Goal: Task Accomplishment & Management: Use online tool/utility

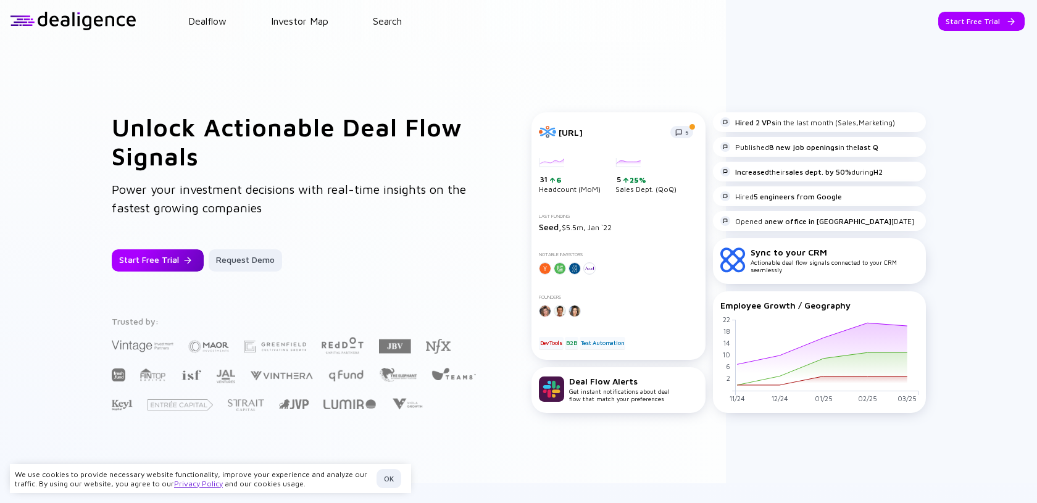
click at [193, 265] on div "Start Free Trial" at bounding box center [158, 260] width 92 height 22
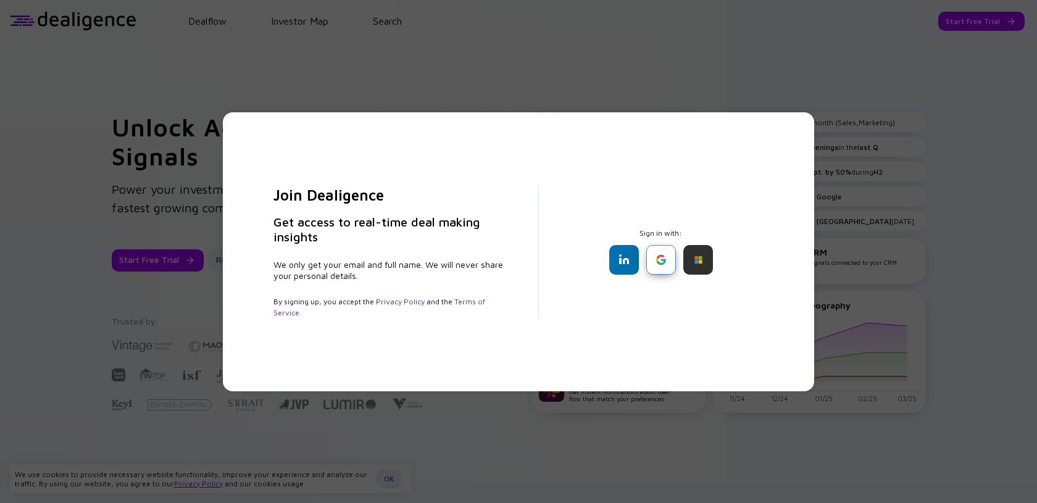
click at [663, 262] on div at bounding box center [661, 260] width 30 height 30
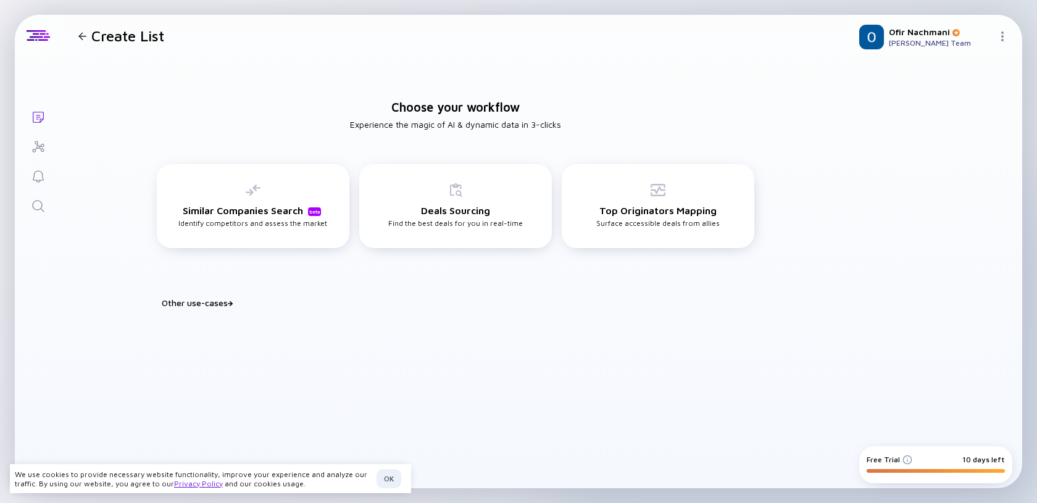
click at [224, 296] on div "Choose your workflow Experience the magic of AI & dynamic data in 3-clicks Simi…" at bounding box center [455, 198] width 788 height 283
click at [223, 302] on div "Other use-cases" at bounding box center [463, 303] width 602 height 10
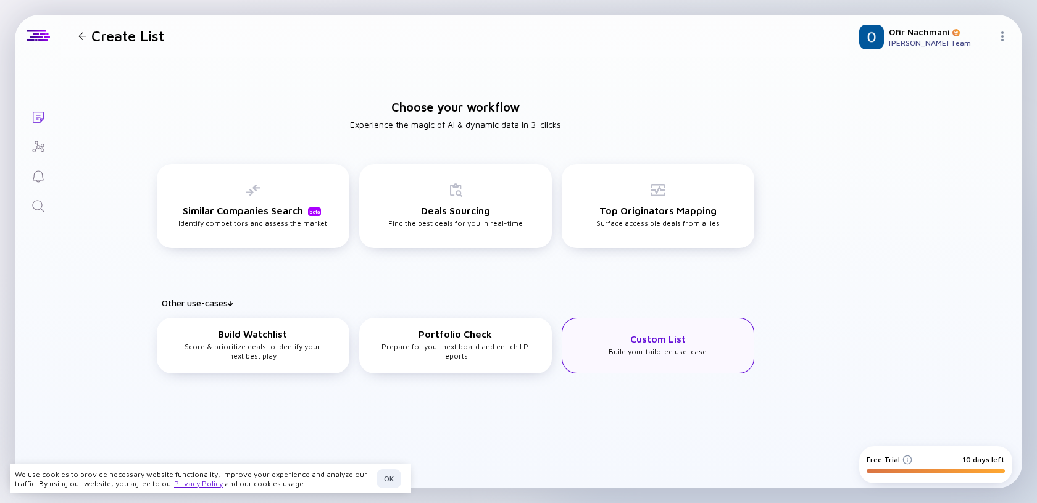
click at [633, 342] on h3 "Custom List" at bounding box center [658, 338] width 56 height 11
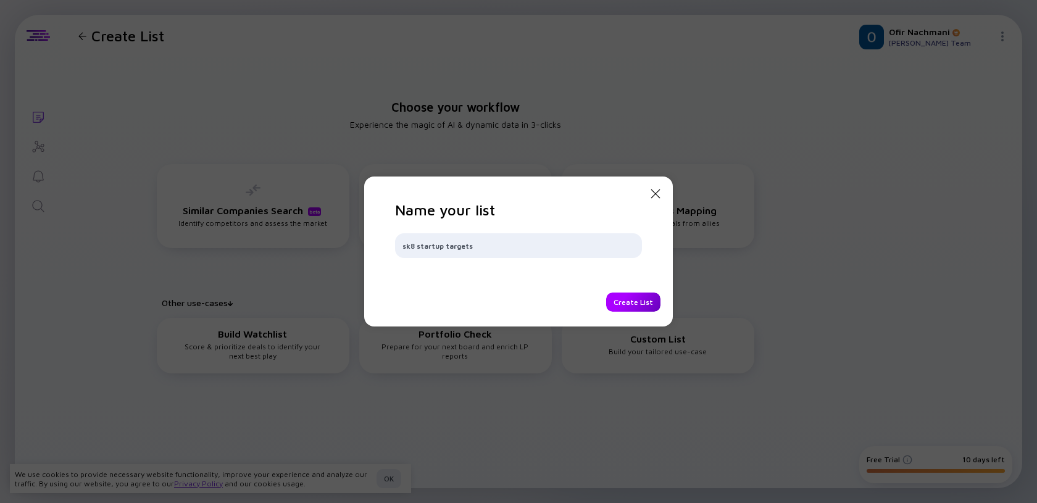
type input "sk8 startup targets"
click at [649, 306] on div "Create List" at bounding box center [633, 302] width 54 height 19
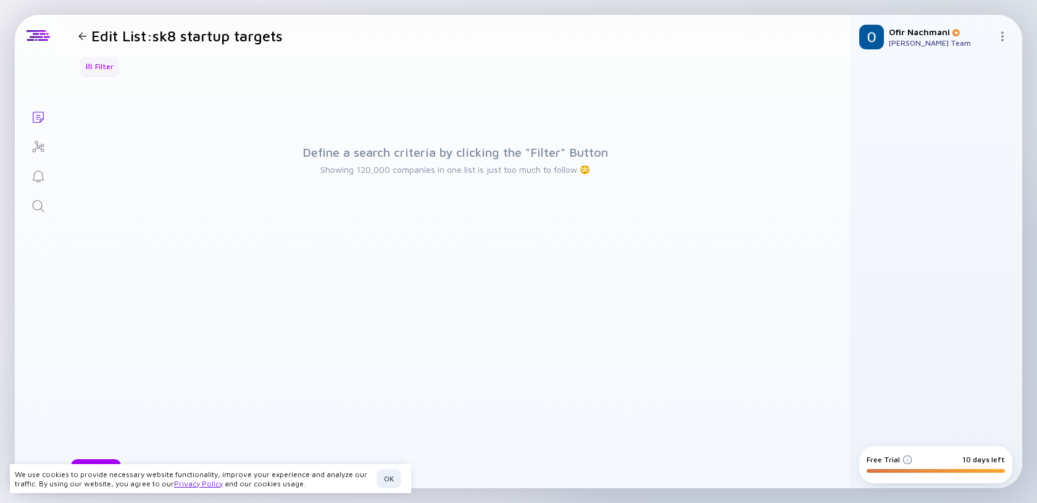
click at [110, 69] on div "Filter" at bounding box center [99, 66] width 43 height 19
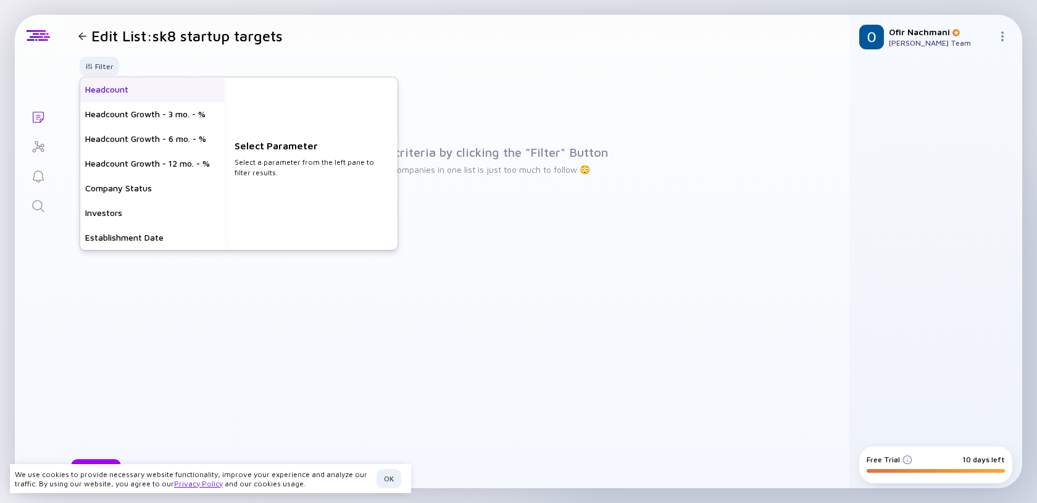
click at [109, 89] on div "Headcount" at bounding box center [152, 89] width 144 height 25
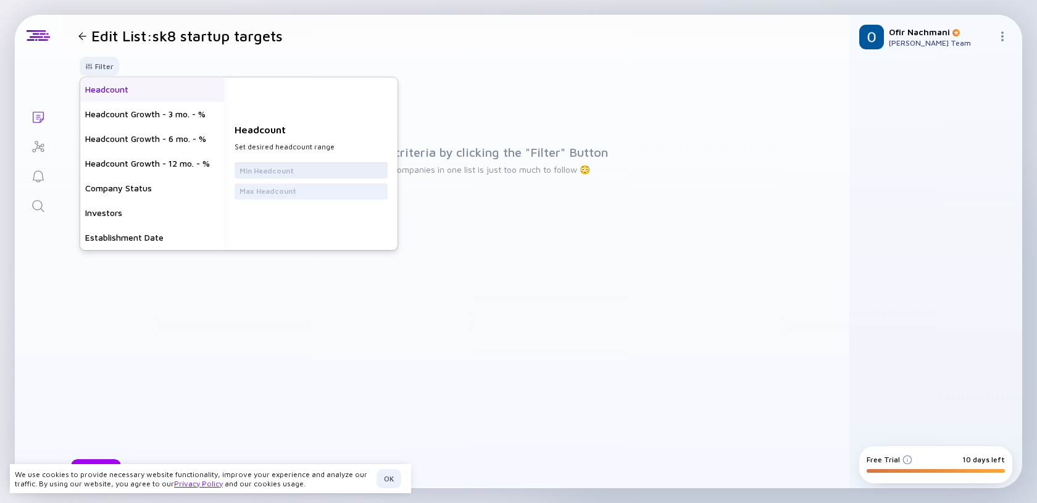
click at [254, 167] on input "text" at bounding box center [310, 170] width 143 height 12
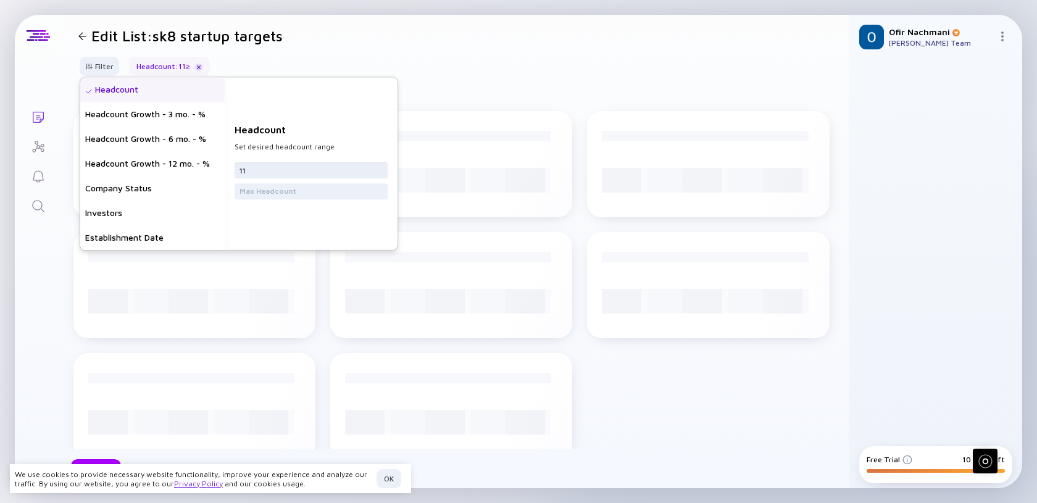
type input "11"
type input "4"
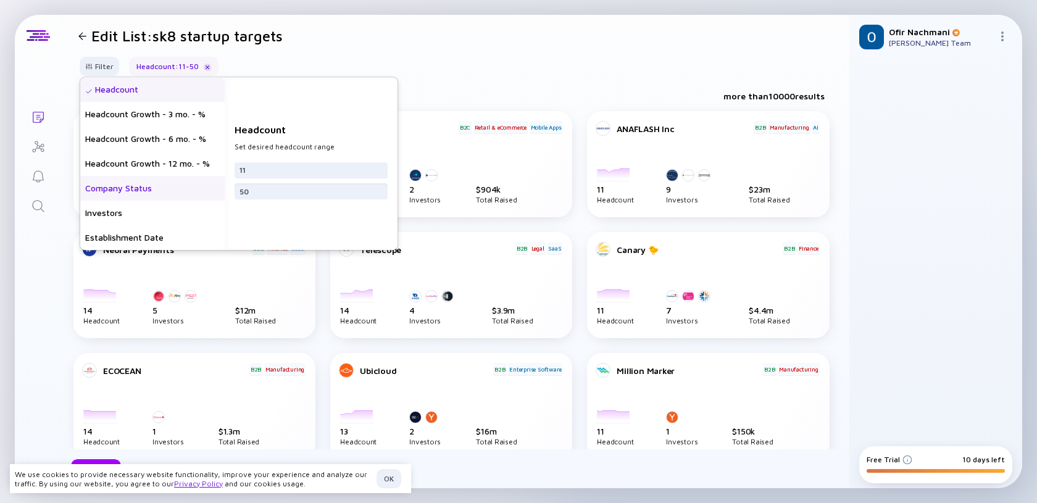
type input "50"
click at [164, 194] on div "Company Status" at bounding box center [152, 188] width 144 height 25
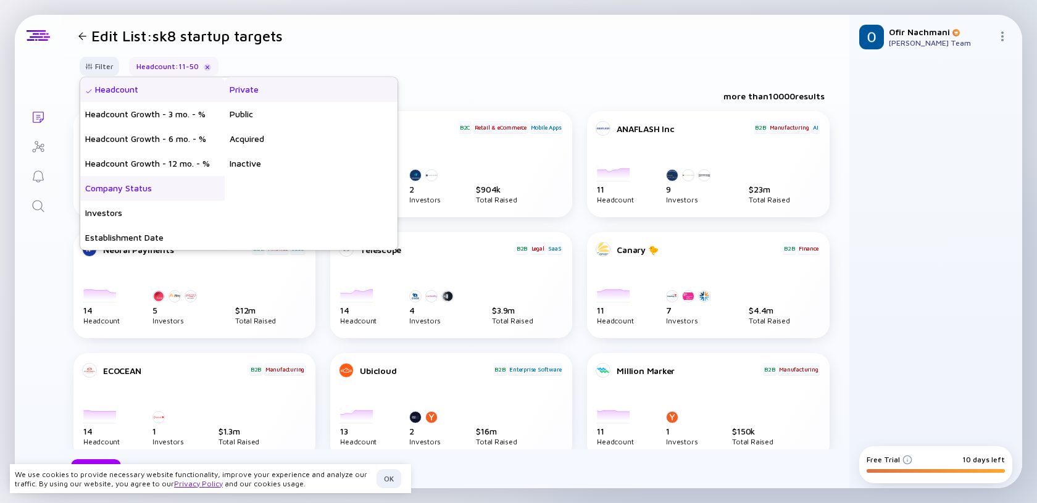
click at [252, 89] on div "Private" at bounding box center [311, 89] width 173 height 25
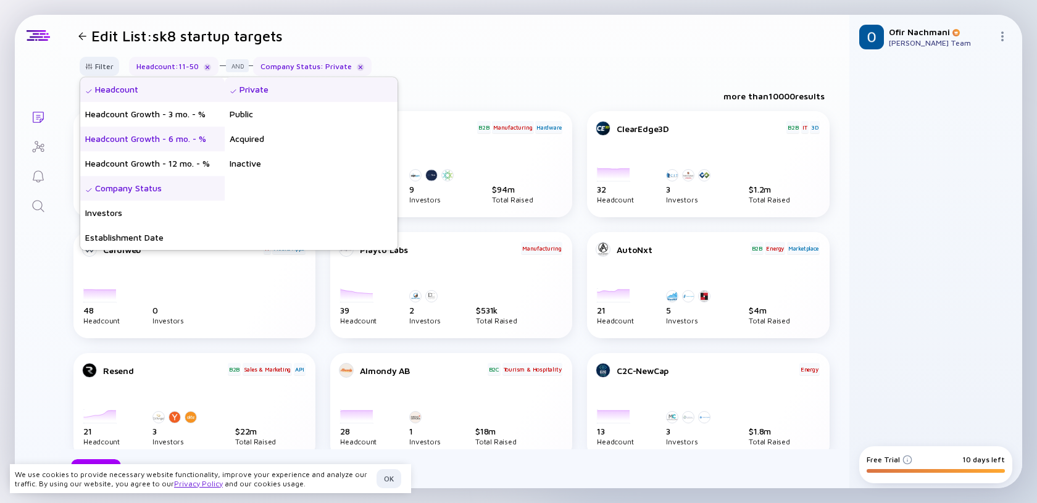
click at [180, 136] on div "Headcount Growth - 6 mo. - %" at bounding box center [152, 139] width 144 height 25
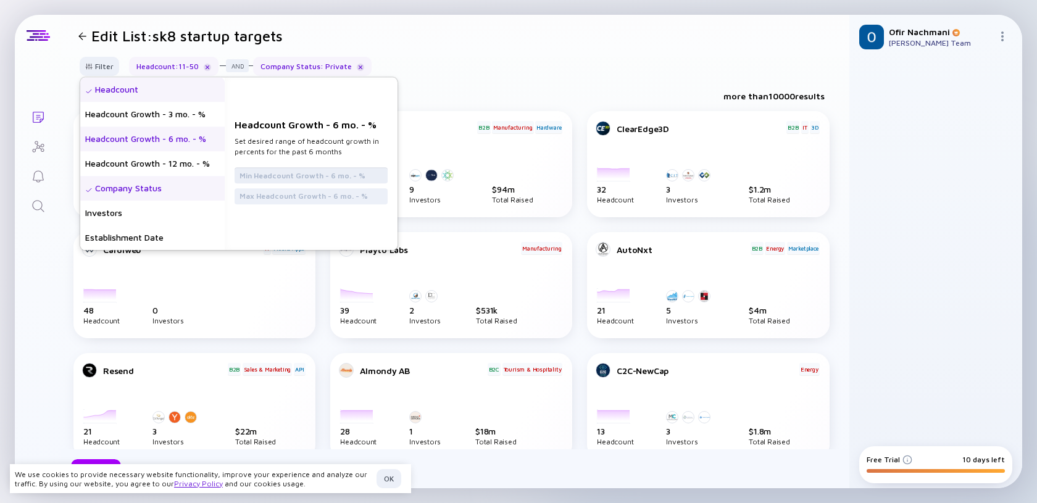
click at [269, 178] on input "text" at bounding box center [310, 175] width 143 height 12
click at [187, 235] on div "Establishment Date" at bounding box center [152, 237] width 144 height 25
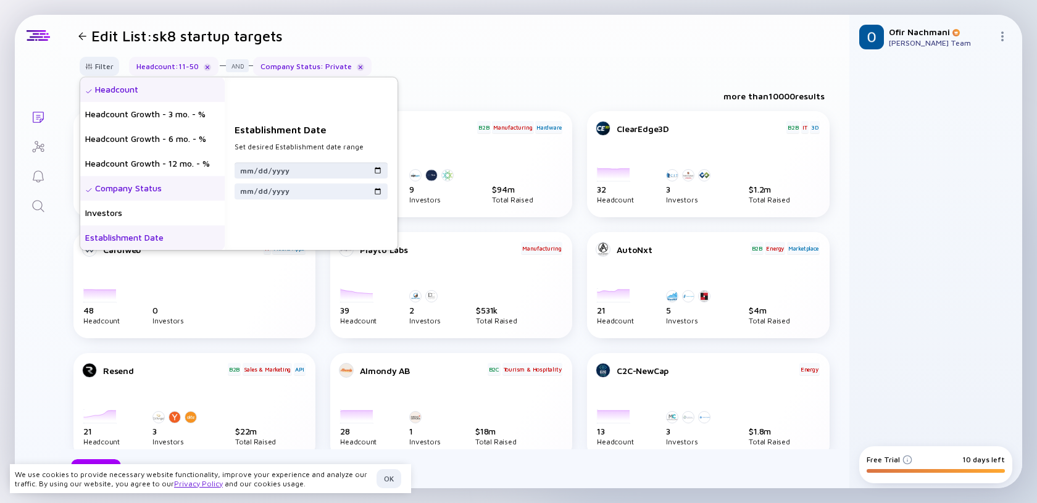
click at [270, 174] on input "date" at bounding box center [310, 170] width 143 height 12
click at [248, 172] on input "date" at bounding box center [310, 170] width 143 height 12
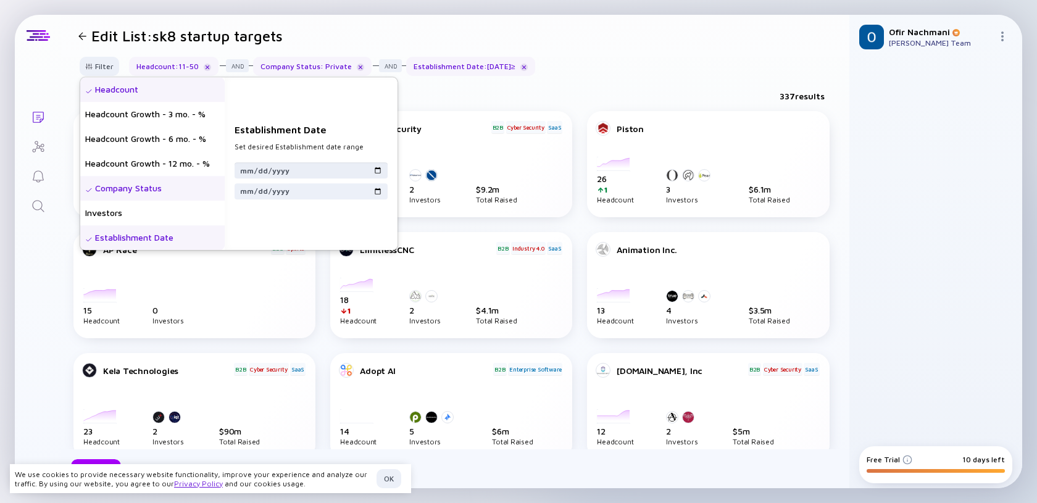
click at [289, 176] on input "[DATE]" at bounding box center [310, 170] width 143 height 12
type input "[DATE]"
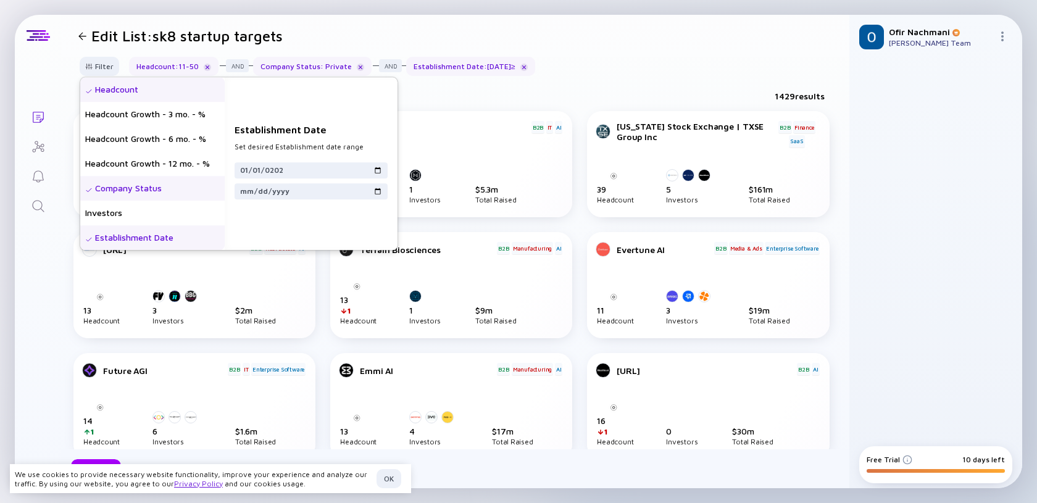
click at [289, 220] on div "Establishment Date Set desired Establishment date range [DATE]" at bounding box center [311, 163] width 173 height 173
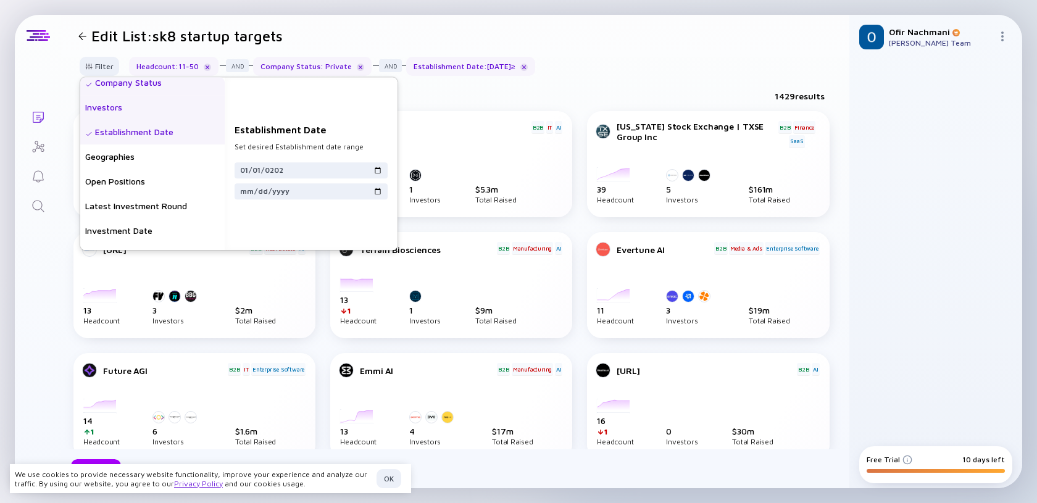
scroll to position [117, 0]
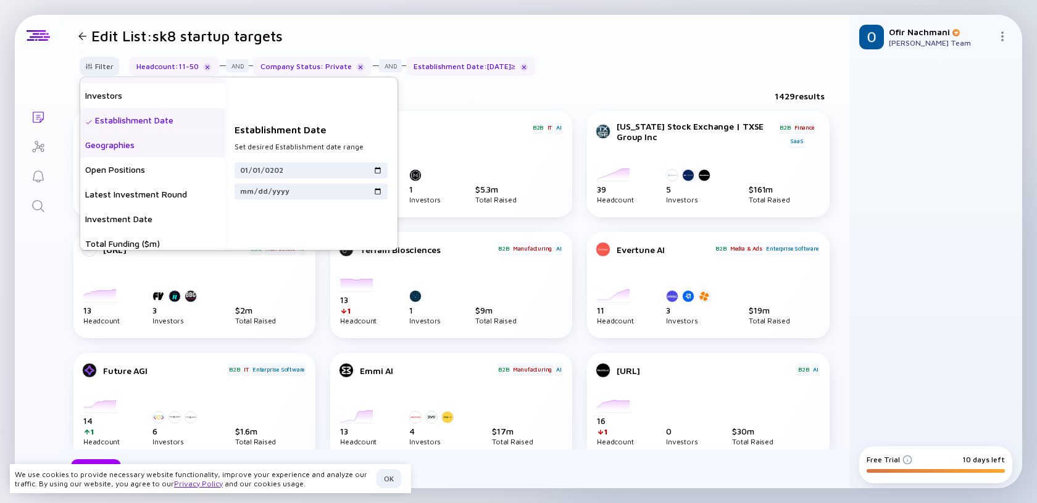
click at [147, 135] on div "Geographies" at bounding box center [152, 145] width 144 height 25
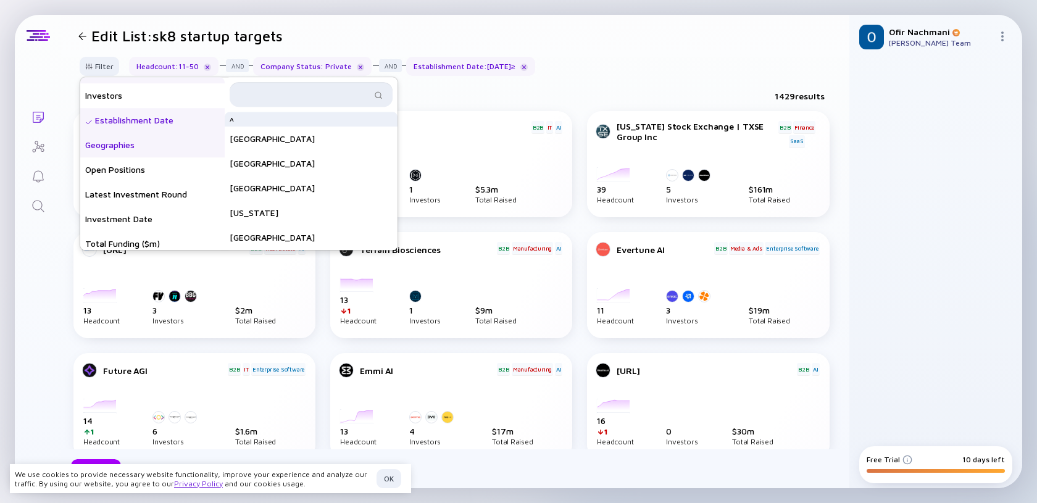
click at [274, 94] on input "text" at bounding box center [304, 94] width 134 height 12
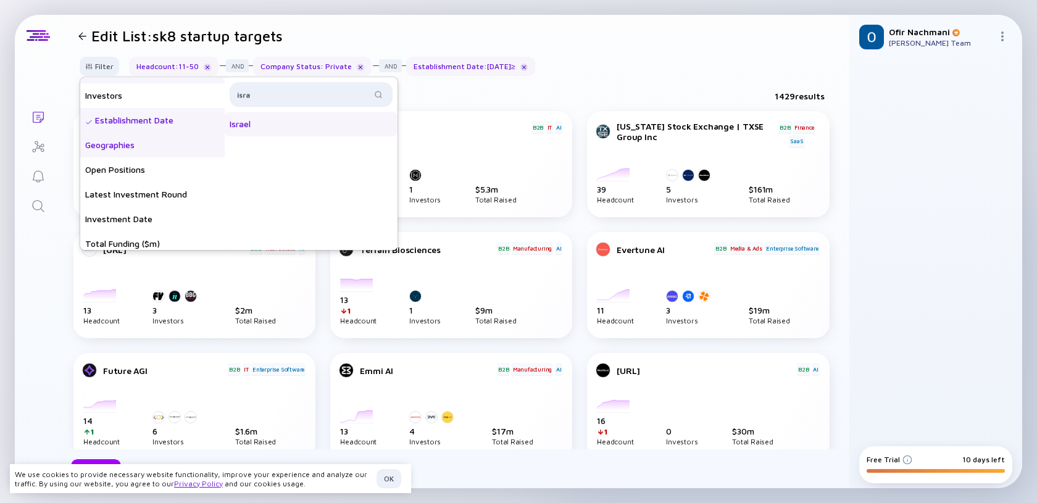
click at [270, 122] on div "Israel" at bounding box center [311, 124] width 173 height 25
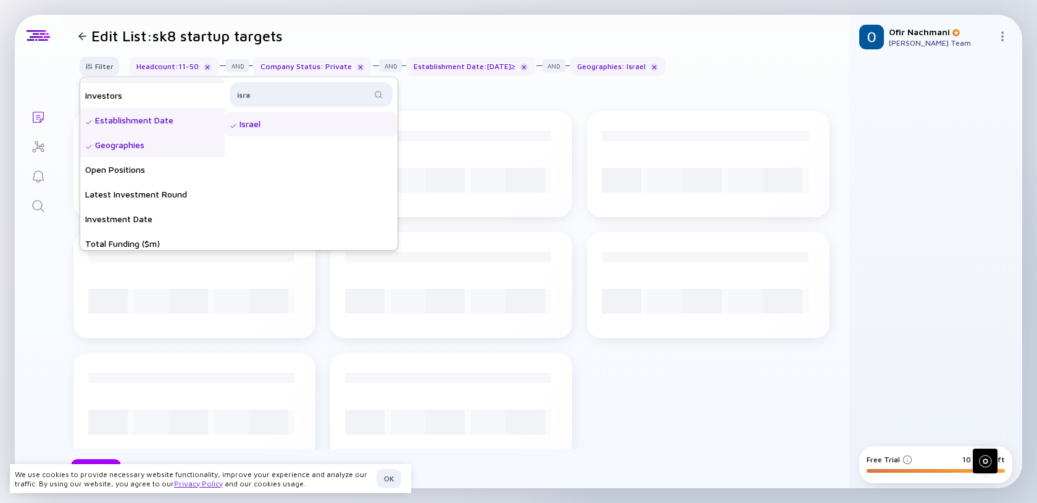
click at [270, 122] on div "Israel" at bounding box center [311, 124] width 173 height 25
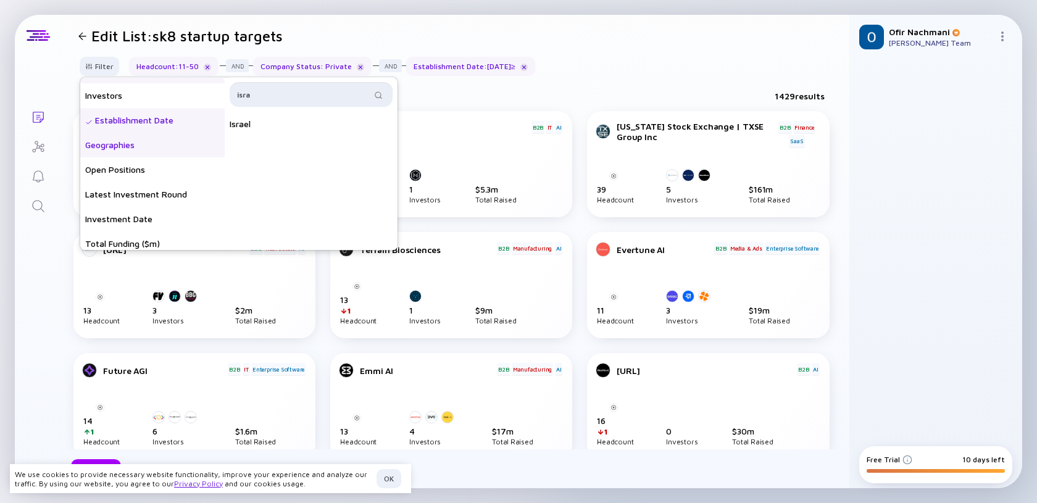
click at [276, 91] on input "isra" at bounding box center [304, 94] width 134 height 12
type input "i"
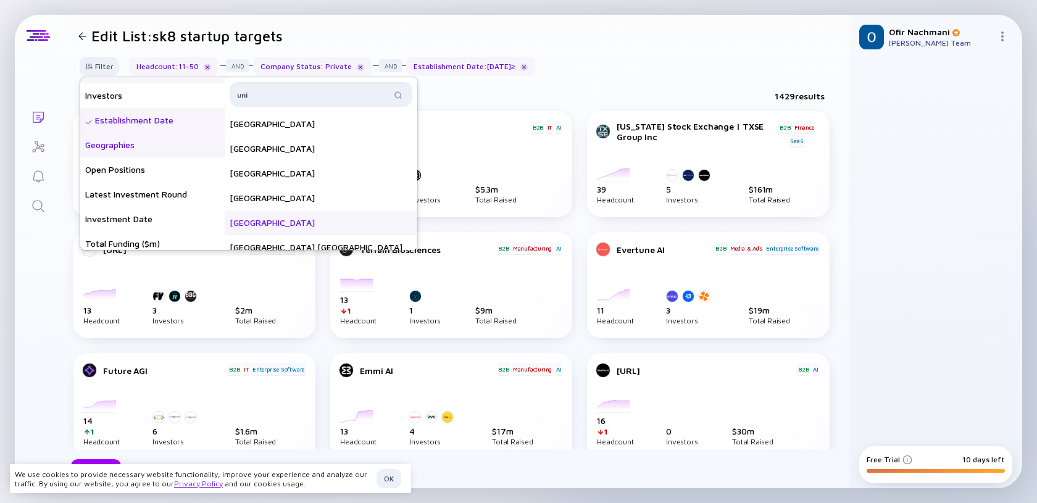
type input "uni"
click at [305, 230] on div "[GEOGRAPHIC_DATA]" at bounding box center [321, 222] width 193 height 25
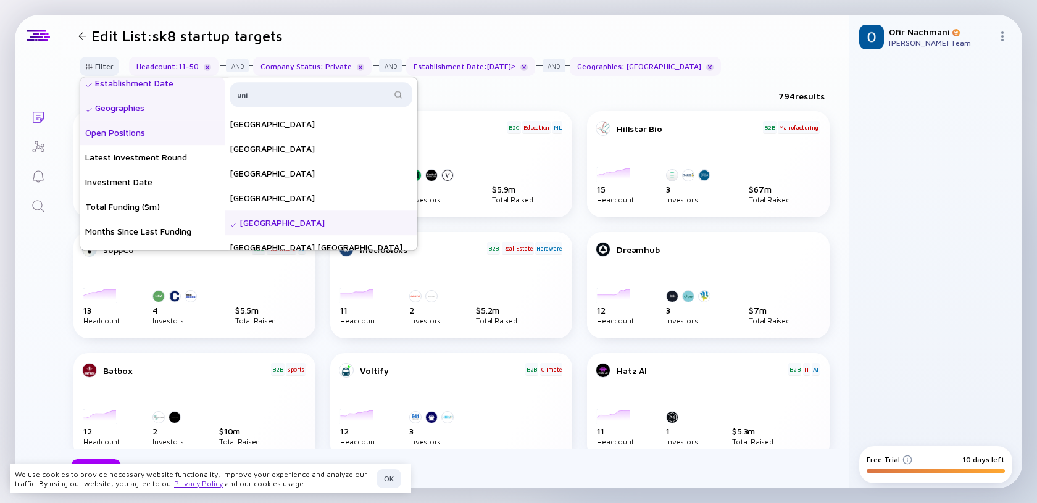
scroll to position [157, 0]
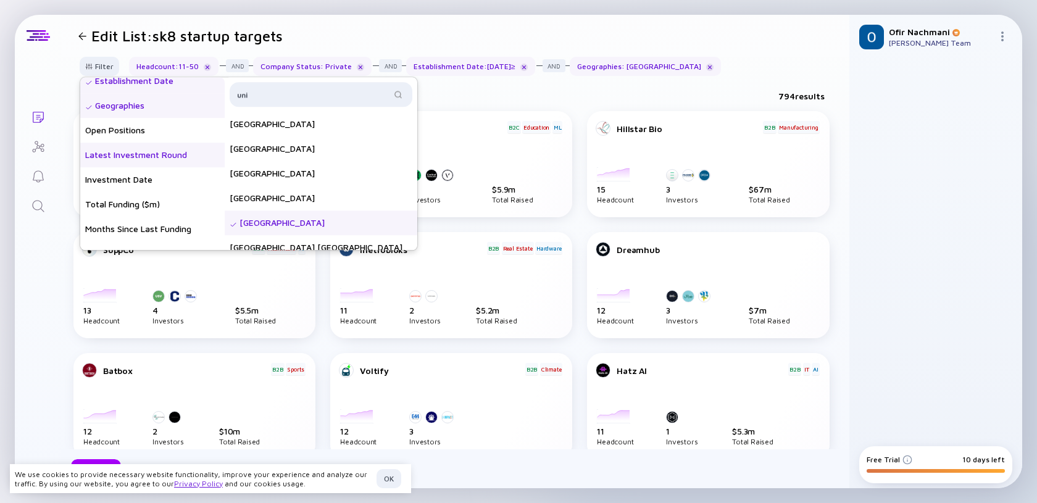
click at [175, 162] on div "Latest Investment Round" at bounding box center [152, 155] width 144 height 25
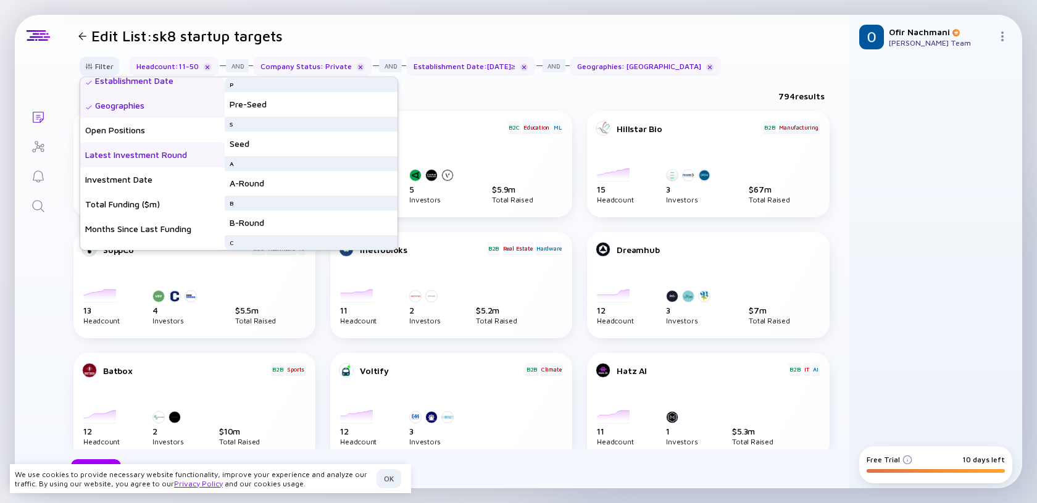
scroll to position [14, 0]
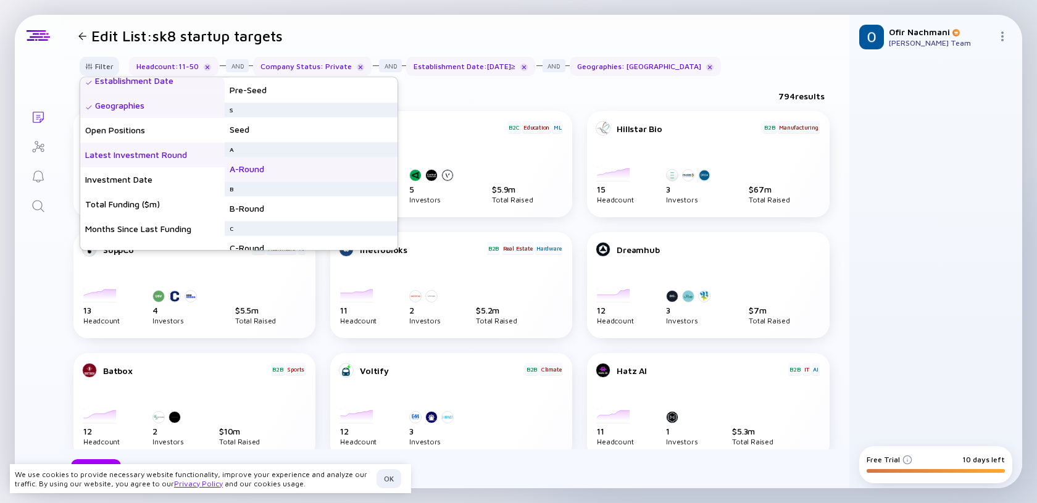
click at [273, 172] on div "A-Round" at bounding box center [311, 169] width 173 height 25
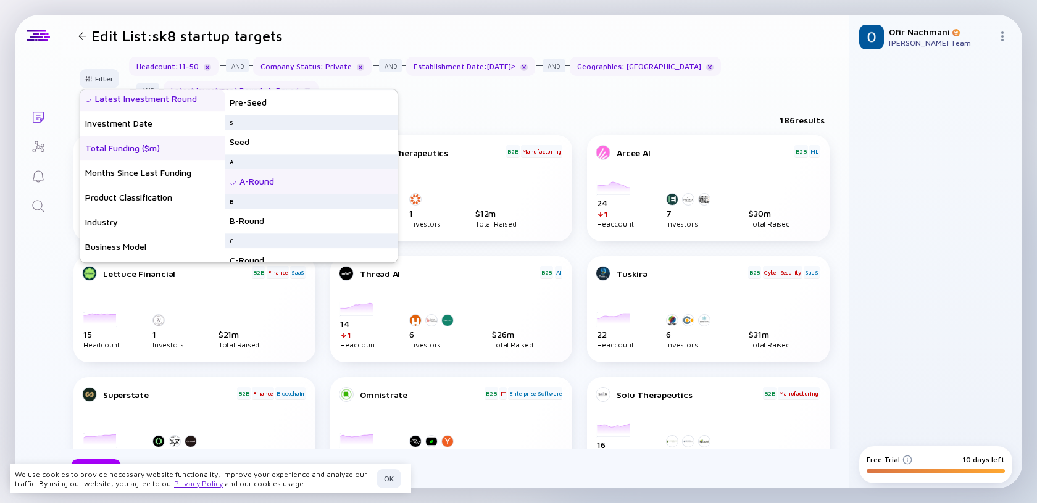
scroll to position [233, 0]
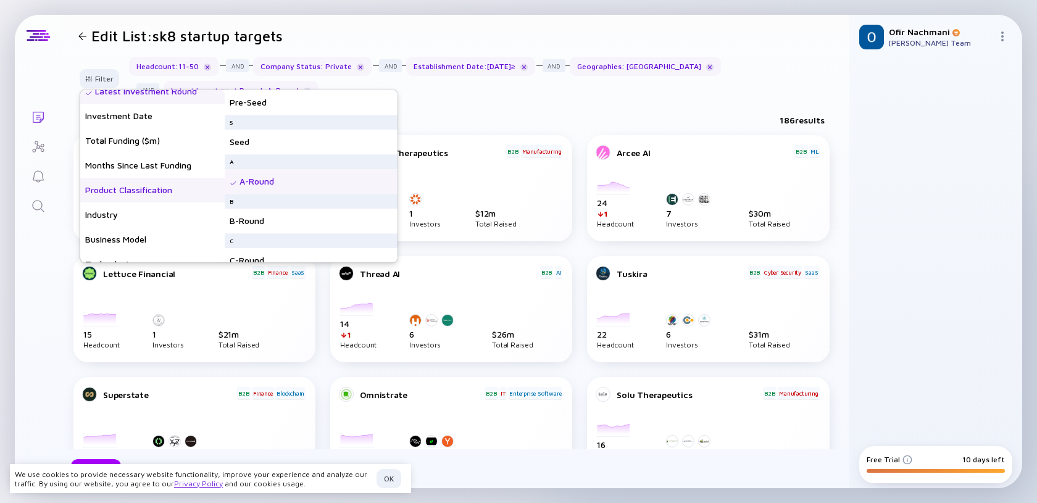
click at [165, 191] on div "Product Classification" at bounding box center [152, 190] width 144 height 25
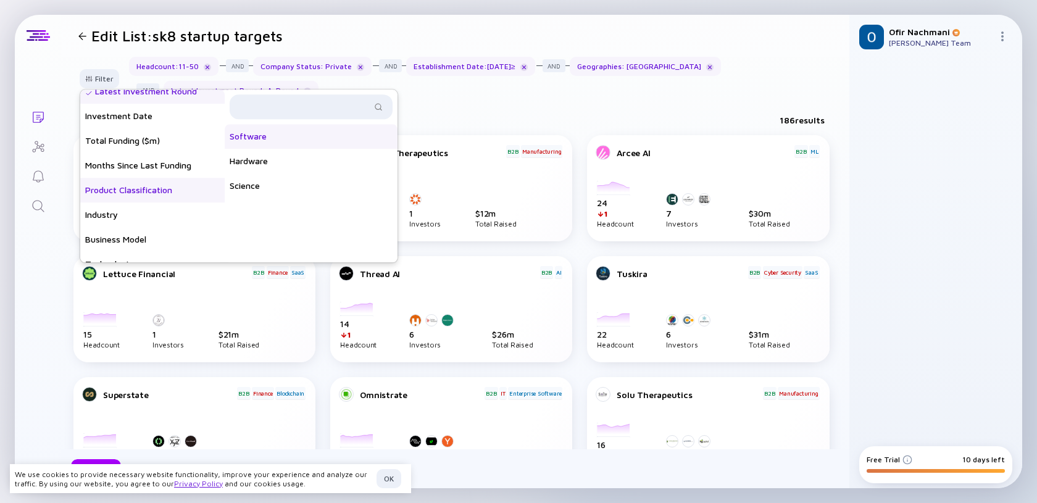
click at [245, 139] on div "Software" at bounding box center [311, 136] width 173 height 25
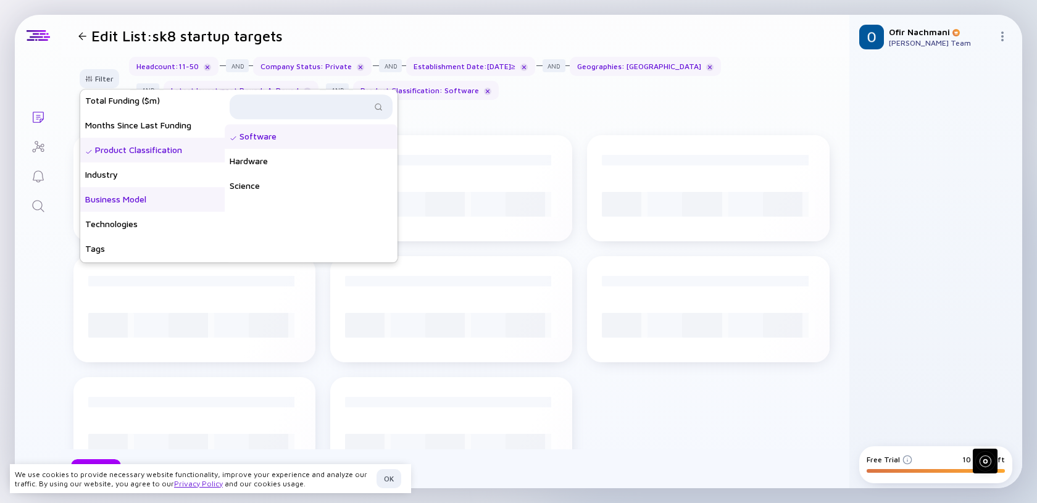
scroll to position [281, 0]
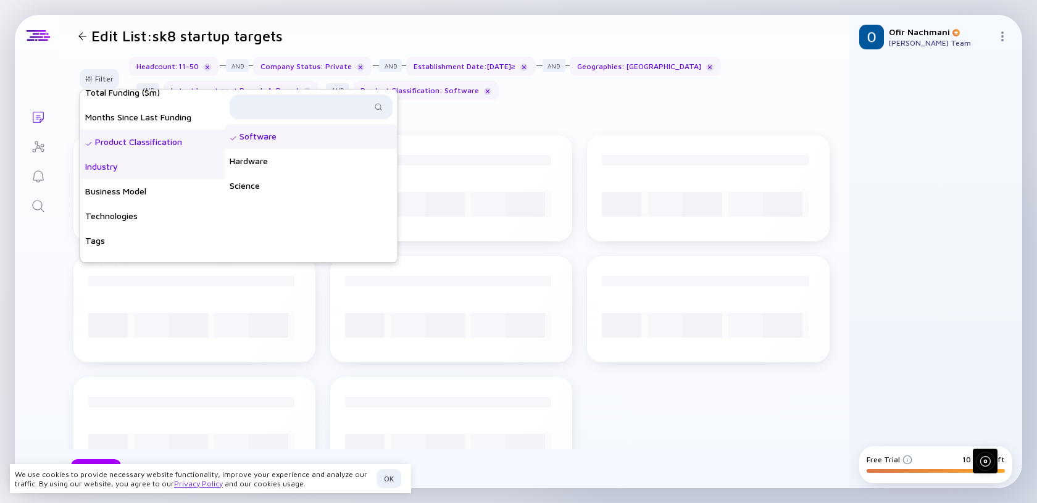
click at [122, 167] on div "Industry" at bounding box center [152, 166] width 144 height 25
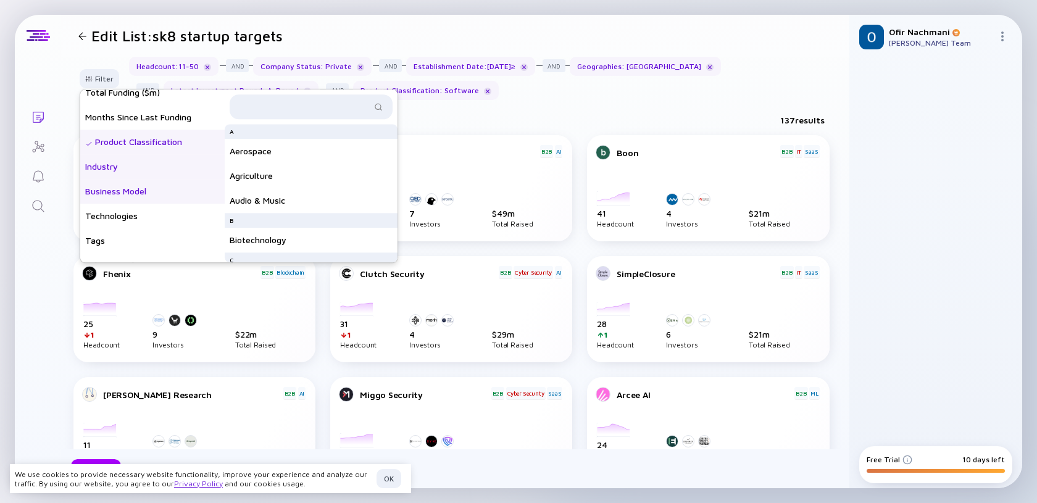
click at [140, 193] on div "Business Model" at bounding box center [152, 191] width 144 height 25
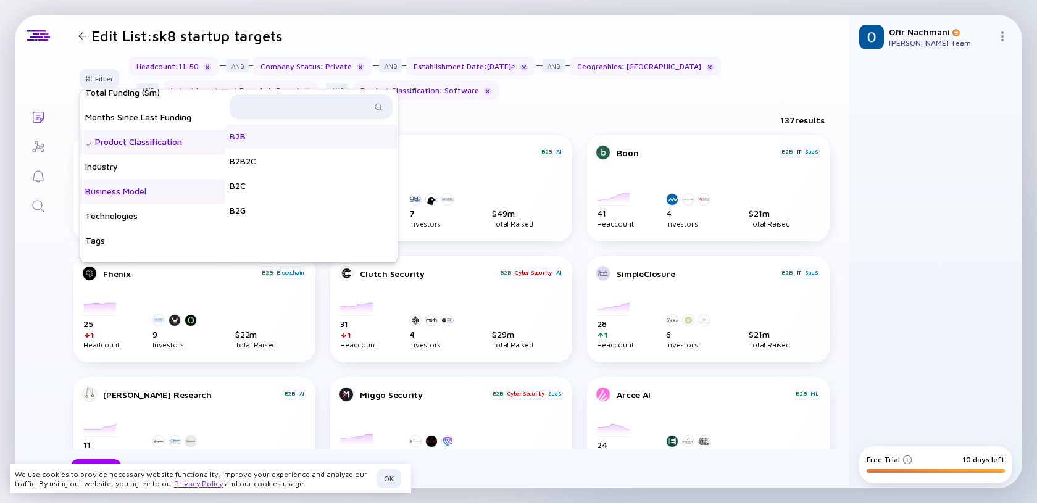
click at [256, 133] on div "B2B" at bounding box center [311, 136] width 173 height 25
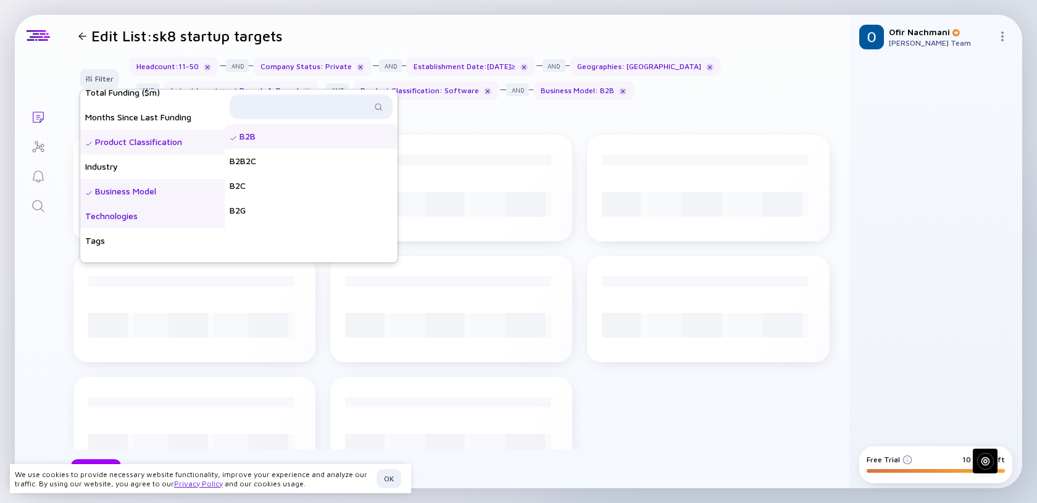
click at [123, 219] on div "Technologies" at bounding box center [152, 216] width 144 height 25
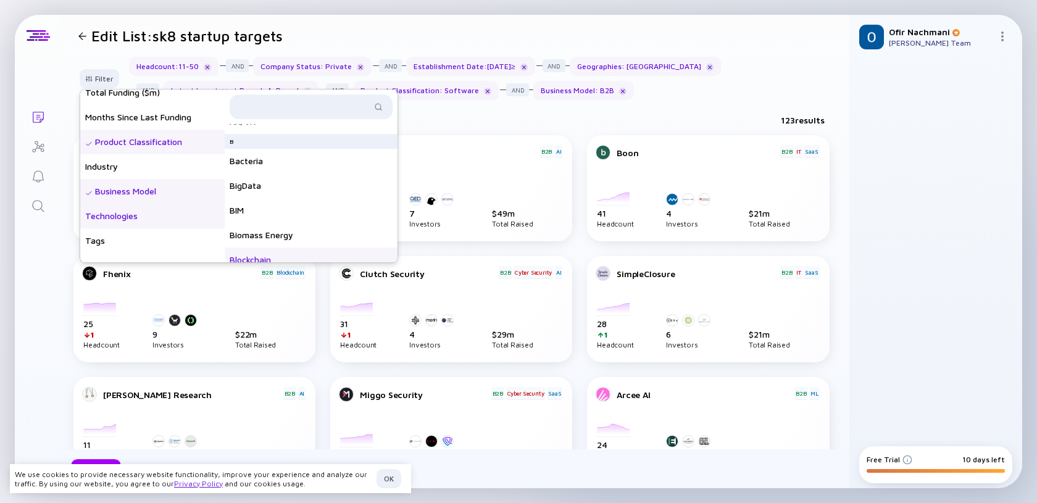
scroll to position [523, 0]
click at [270, 181] on div "BigData" at bounding box center [311, 181] width 173 height 25
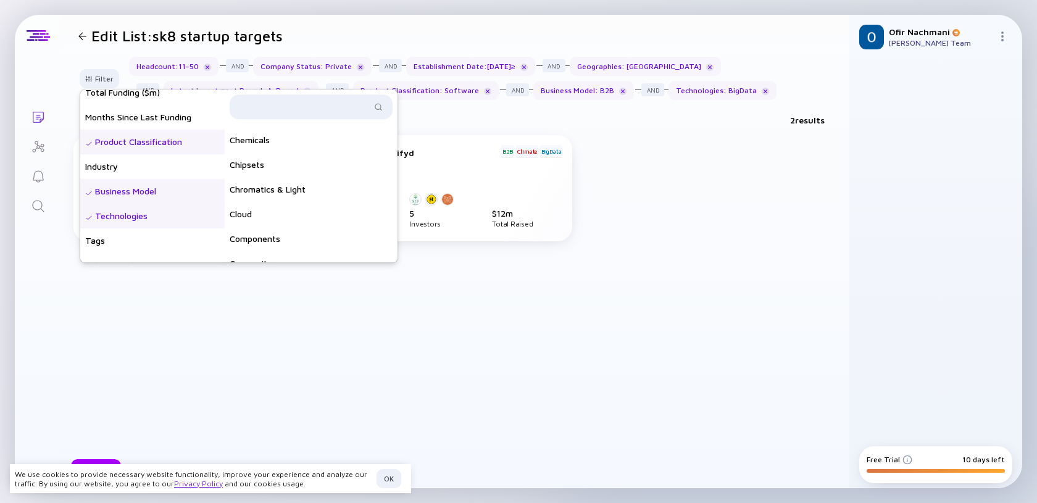
scroll to position [902, 0]
click at [354, 215] on div "Cloud" at bounding box center [311, 211] width 173 height 25
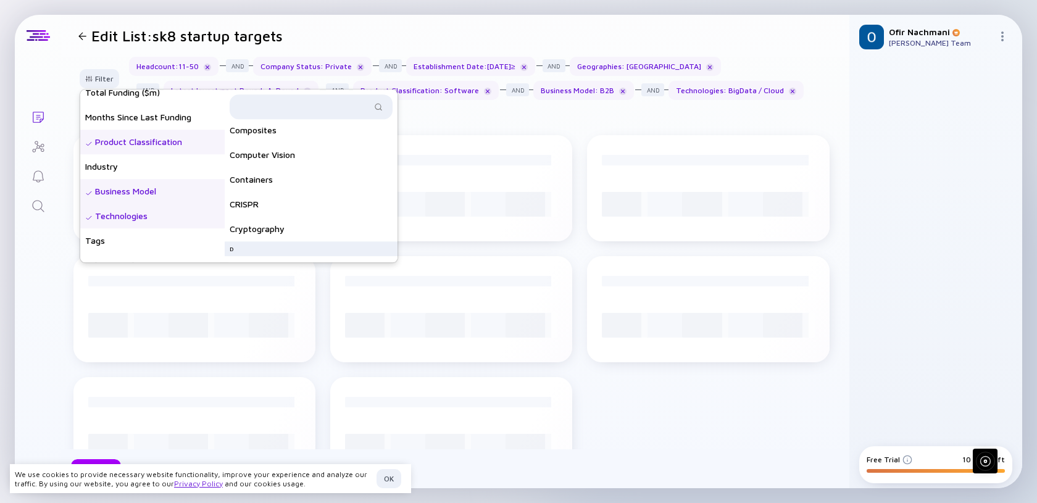
scroll to position [1034, 0]
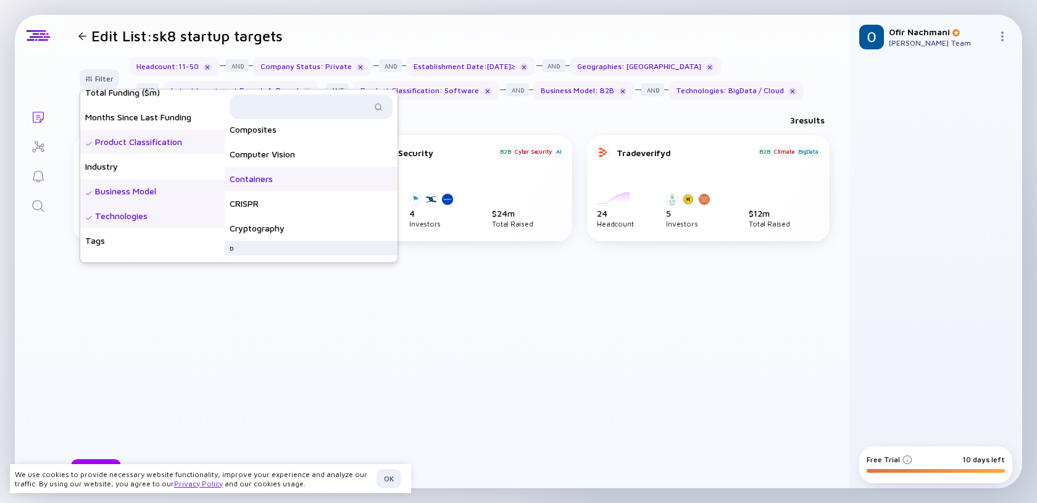
click at [347, 181] on div "Containers" at bounding box center [311, 179] width 173 height 25
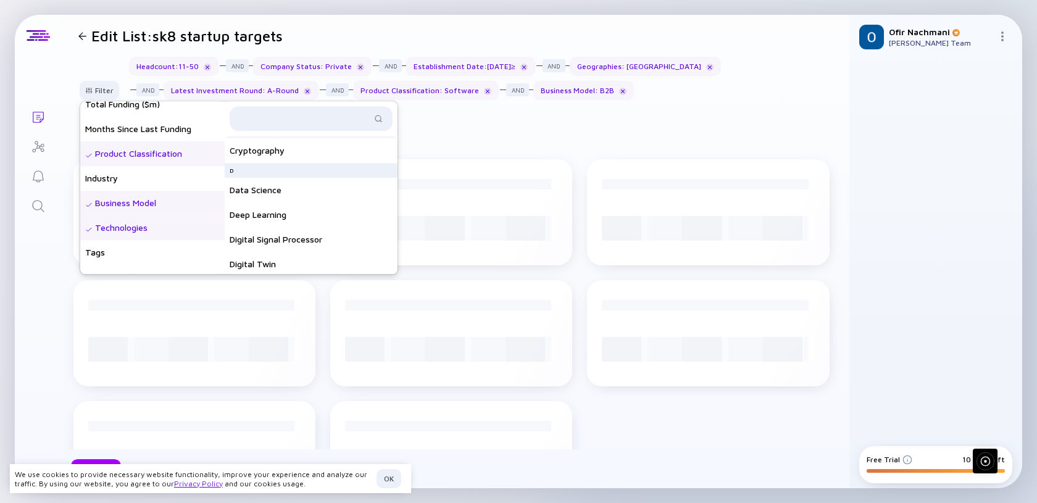
scroll to position [1126, 0]
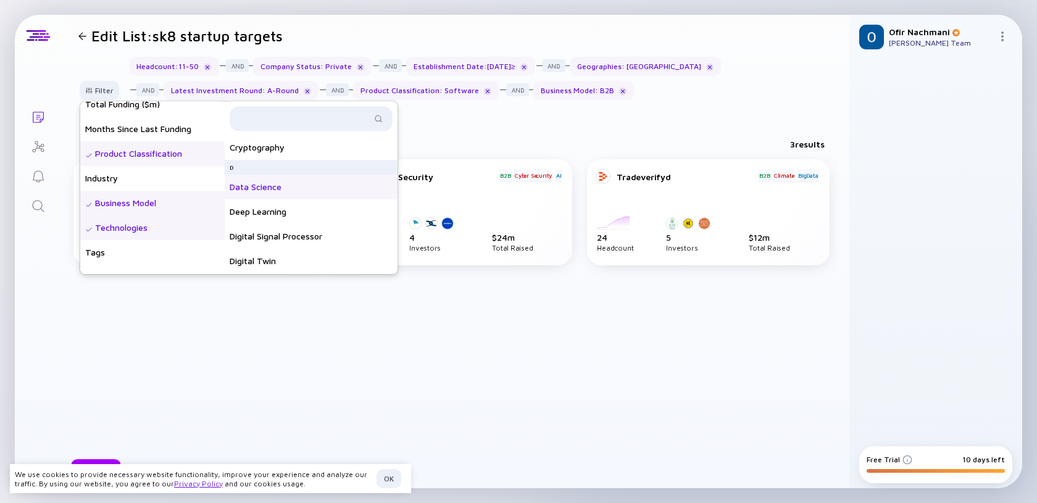
click at [338, 180] on div "Data Science" at bounding box center [311, 187] width 173 height 25
click at [334, 216] on div "Deep Learning" at bounding box center [311, 211] width 173 height 25
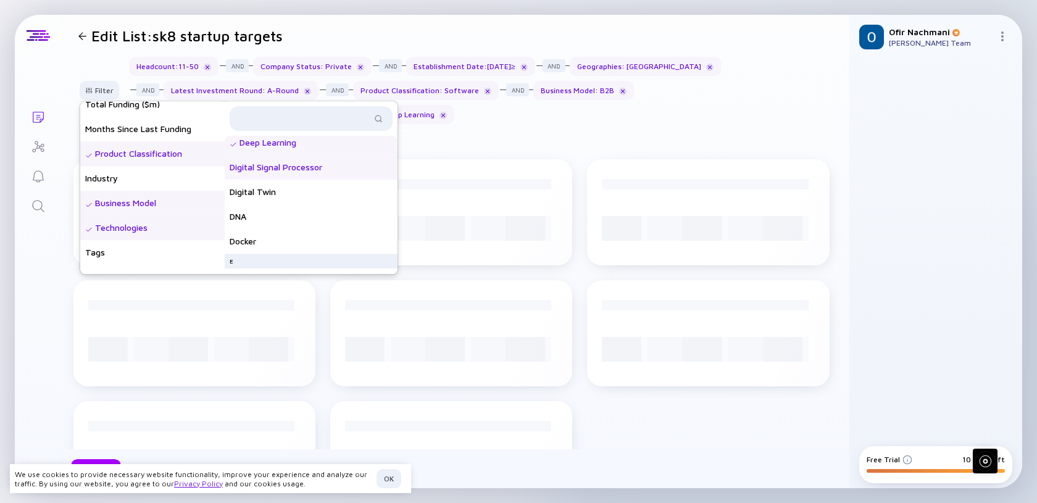
scroll to position [1196, 0]
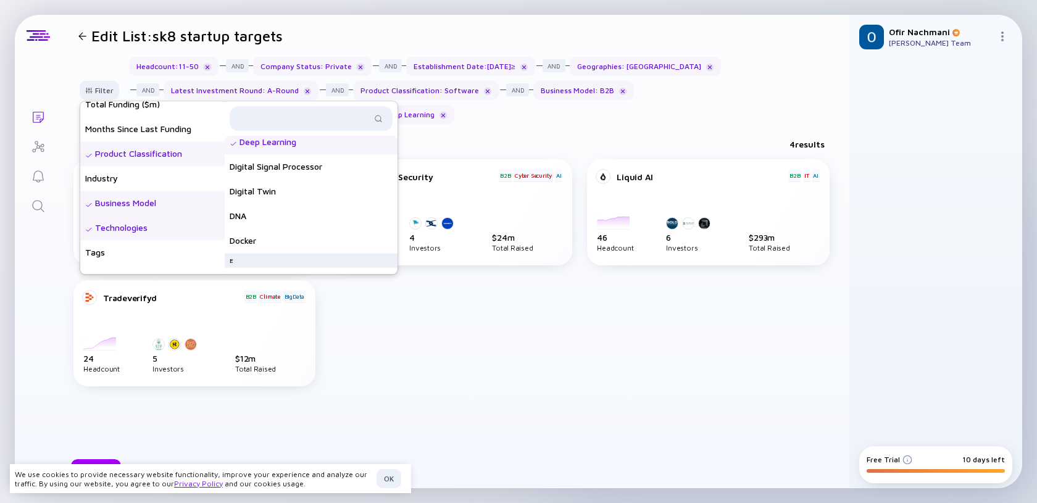
click at [317, 144] on div "Deep Learning" at bounding box center [311, 142] width 173 height 25
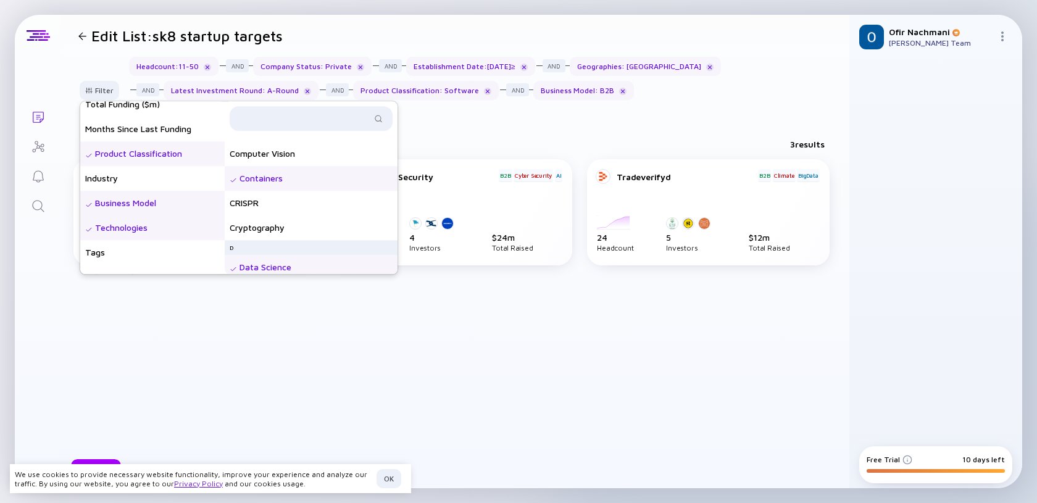
scroll to position [991, 0]
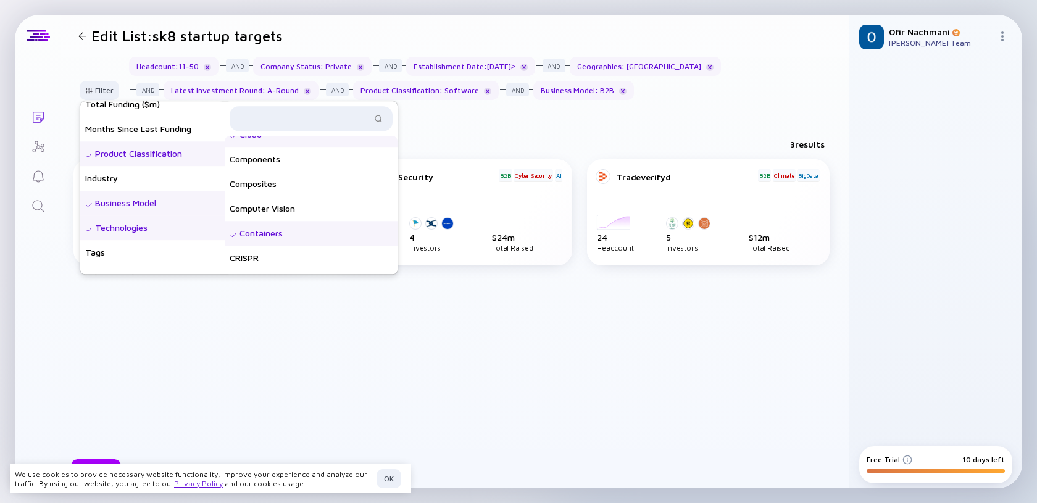
click at [334, 239] on div "Containers" at bounding box center [311, 233] width 173 height 25
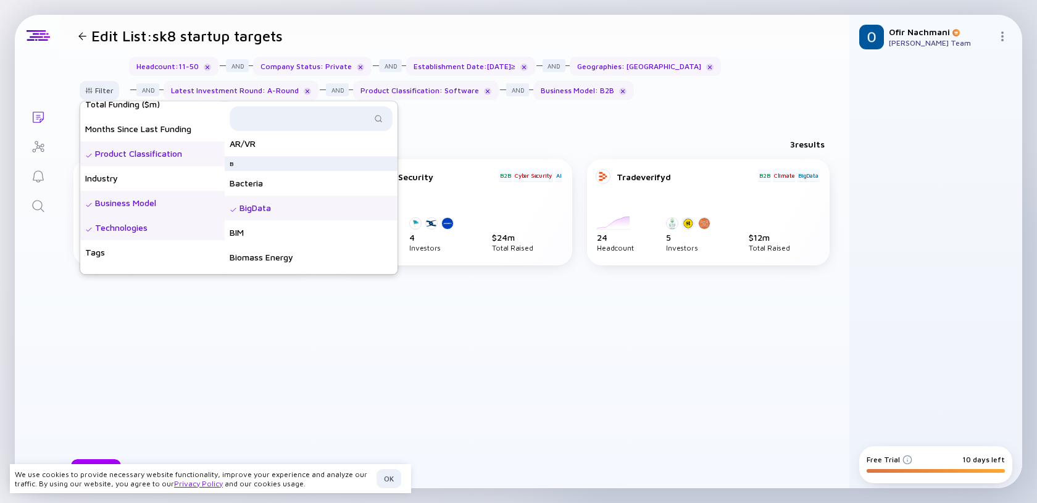
scroll to position [461, 0]
click at [322, 244] on div "BigData" at bounding box center [311, 255] width 173 height 25
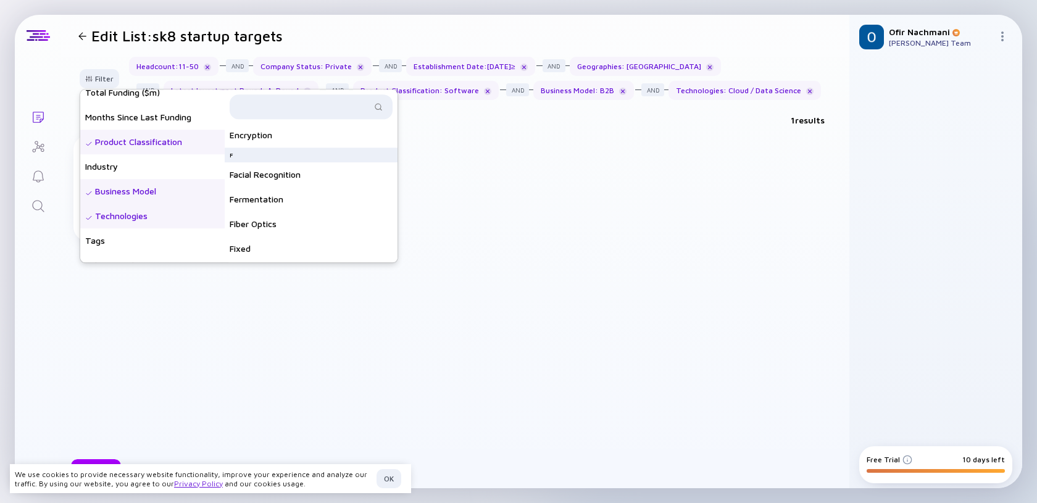
scroll to position [1497, 0]
click at [446, 170] on div "TensorWave B2B Cloud [DATE] [DATE] [DATE] [DATE] [DATE] [DATE] [DATE] [DATE] [D…" at bounding box center [455, 215] width 764 height 160
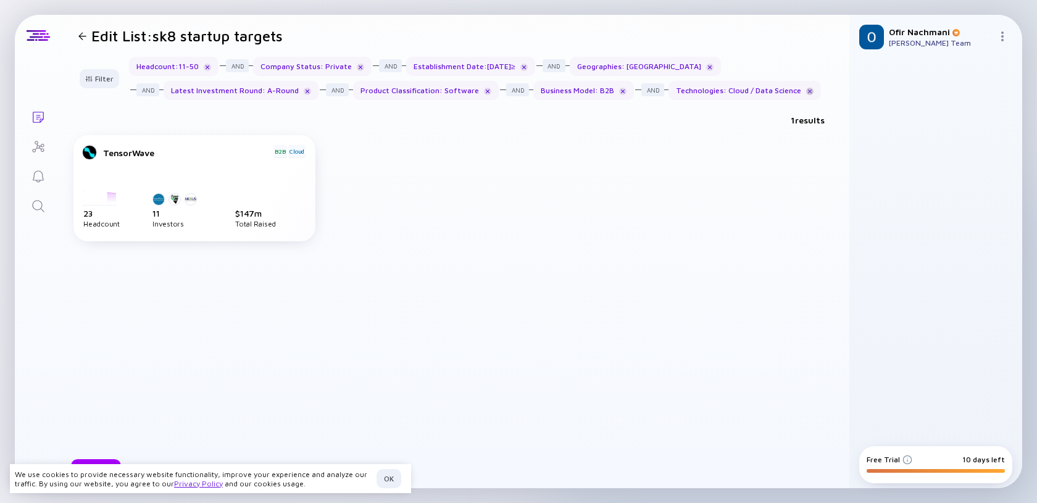
click at [806, 91] on div at bounding box center [809, 91] width 7 height 7
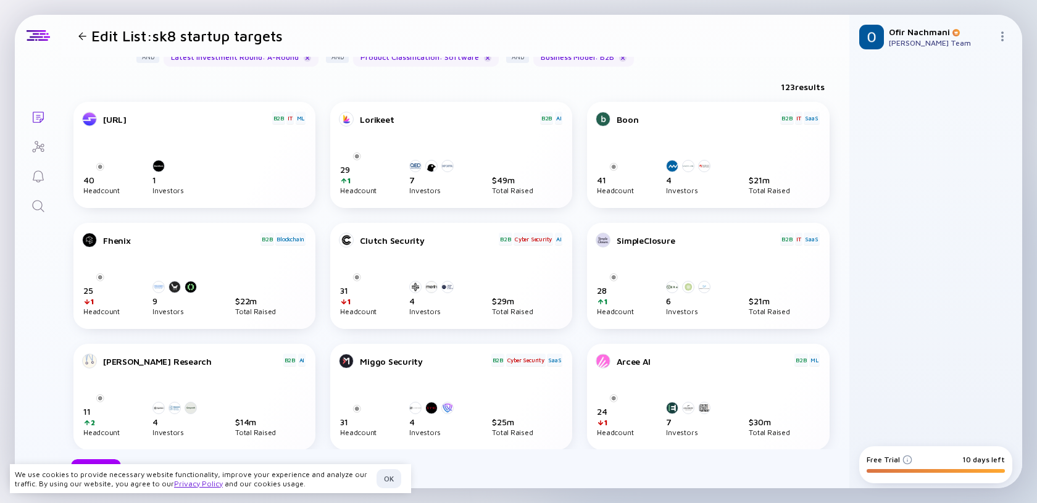
scroll to position [0, 0]
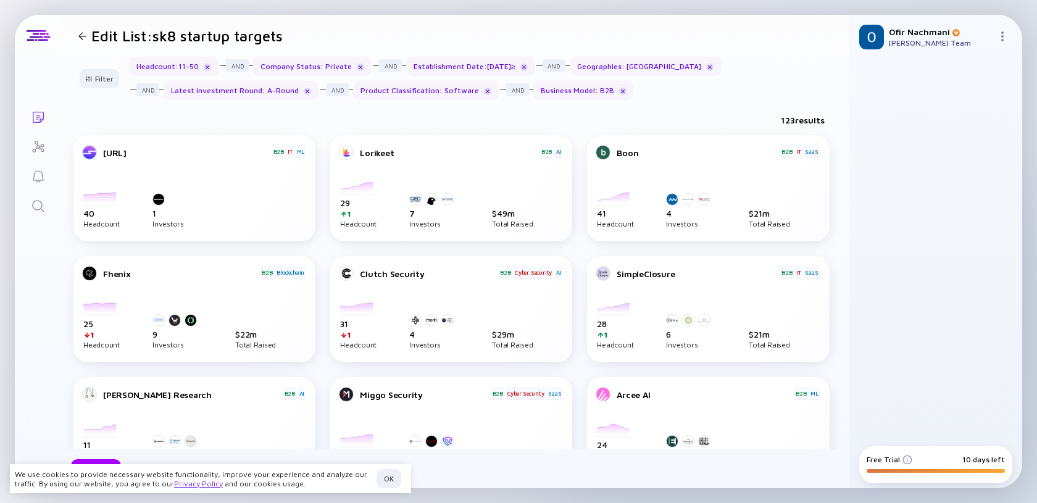
click at [41, 118] on icon "Lists" at bounding box center [38, 117] width 11 height 11
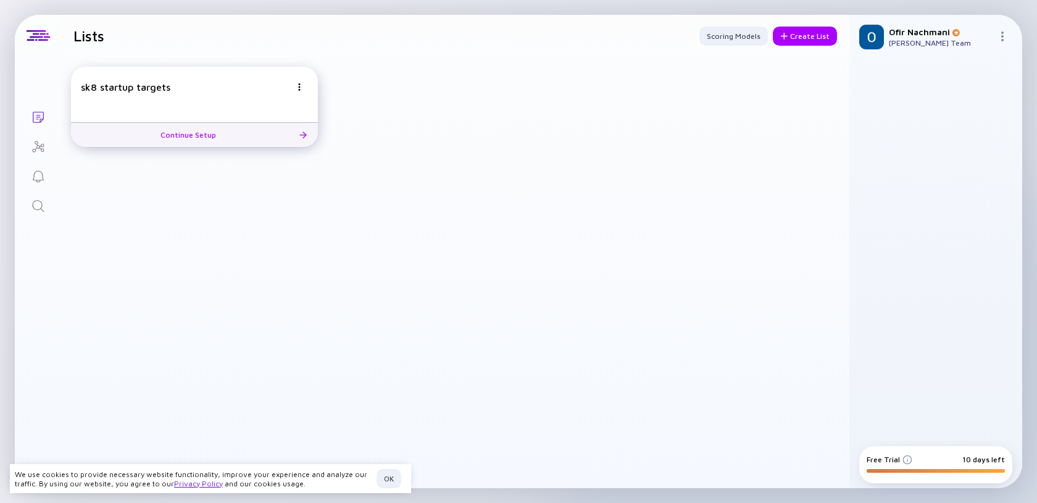
click at [181, 98] on div "sk8 startup targets Continue Setup" at bounding box center [194, 107] width 247 height 80
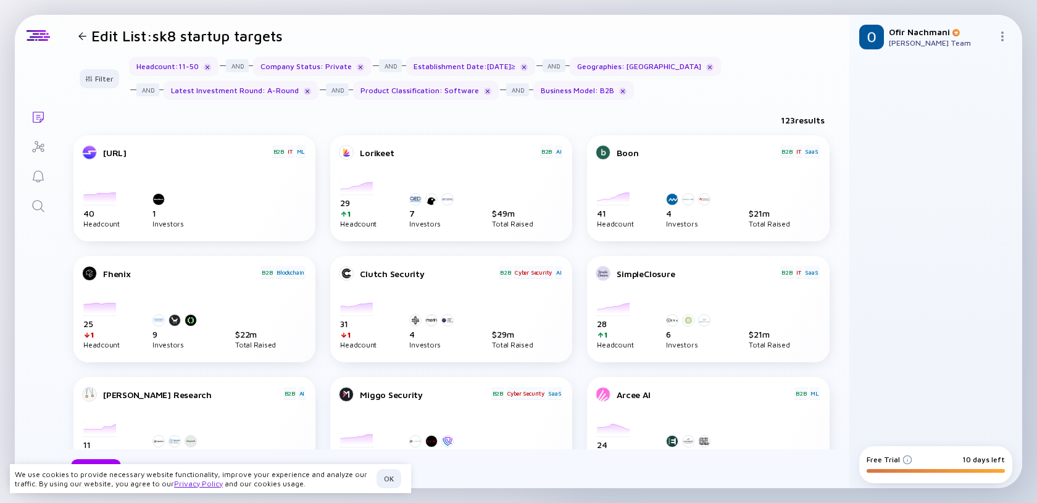
scroll to position [570, 0]
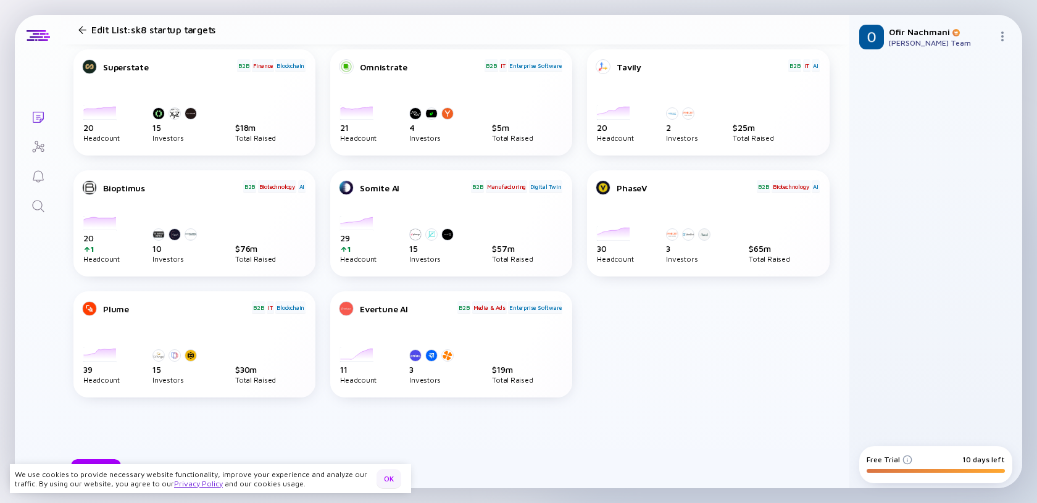
click at [385, 483] on div "OK" at bounding box center [389, 478] width 25 height 19
click at [91, 468] on div "Next" at bounding box center [96, 468] width 50 height 19
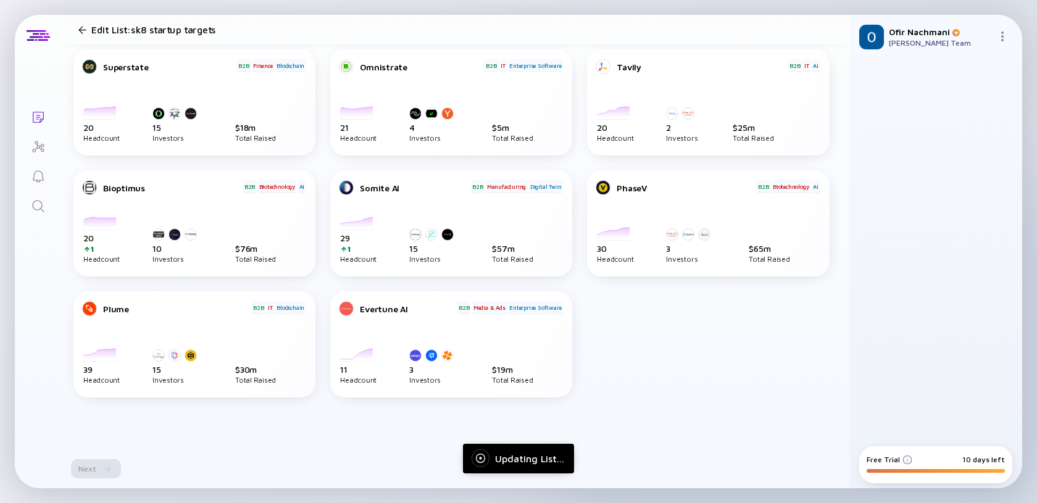
scroll to position [0, 0]
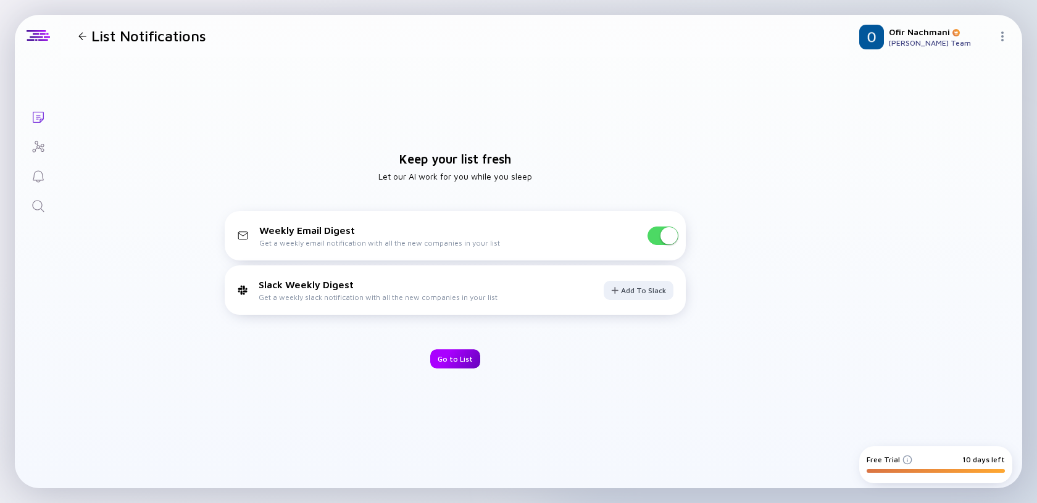
click at [462, 357] on div "Go to List" at bounding box center [455, 358] width 50 height 19
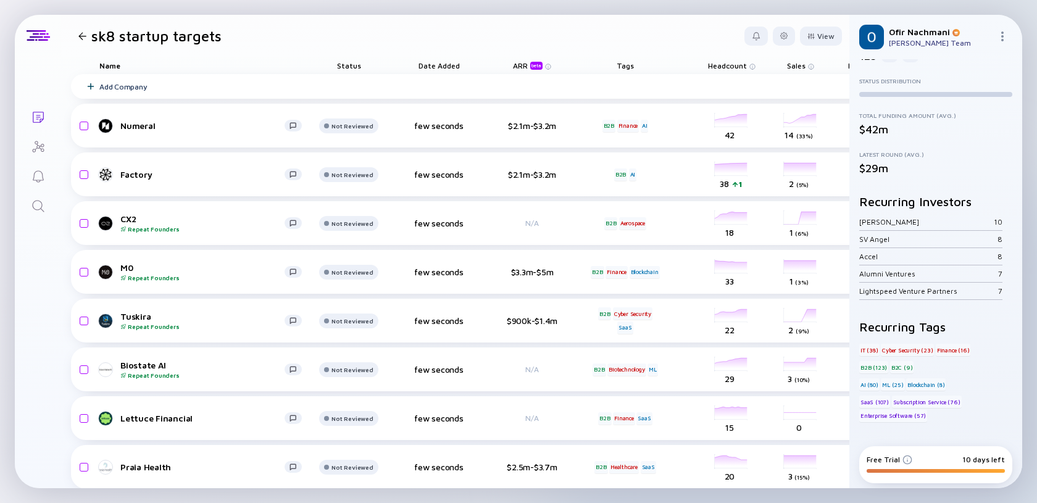
scroll to position [51, 0]
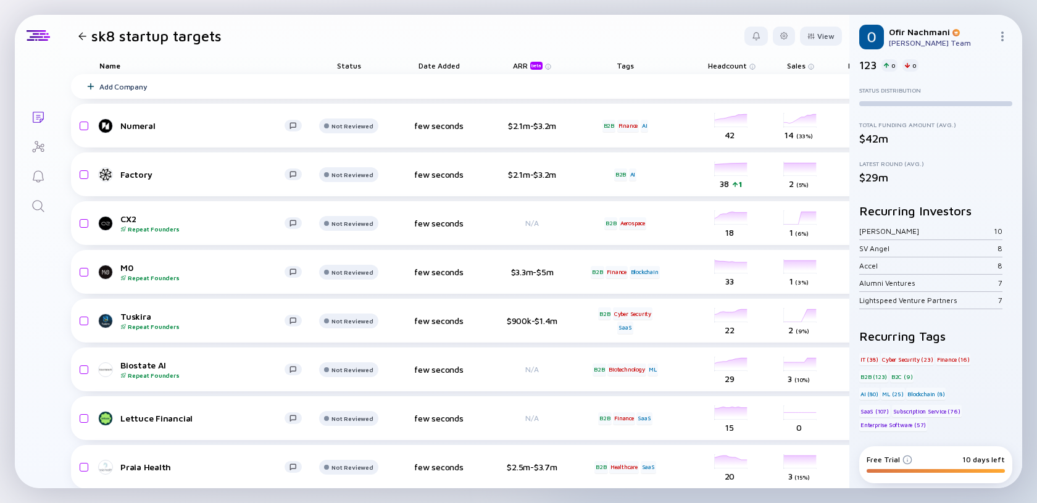
click at [910, 361] on div "Cyber Security (23)" at bounding box center [907, 359] width 53 height 12
click at [920, 407] on div "Subscription Service (76)" at bounding box center [927, 411] width 70 height 12
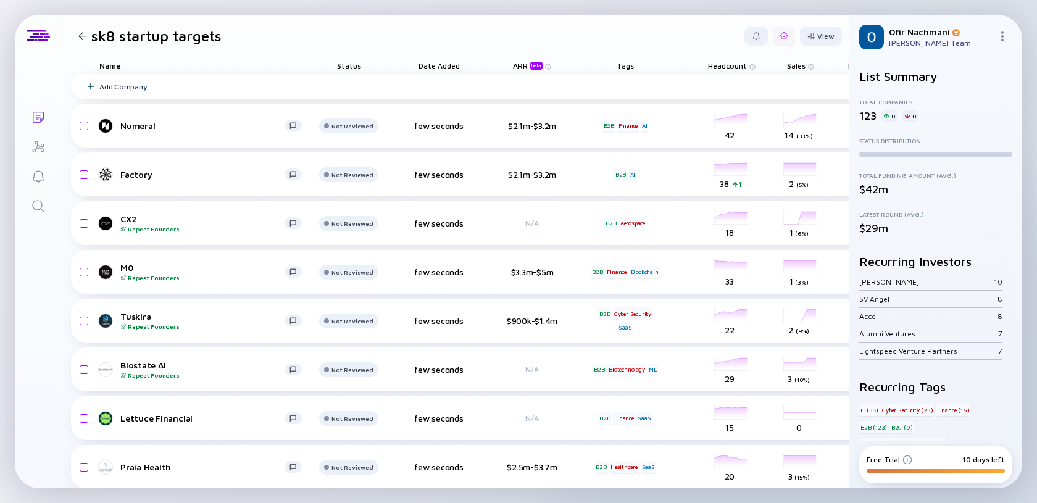
click at [783, 34] on div at bounding box center [783, 35] width 7 height 7
click at [749, 57] on div "Export" at bounding box center [745, 61] width 77 height 25
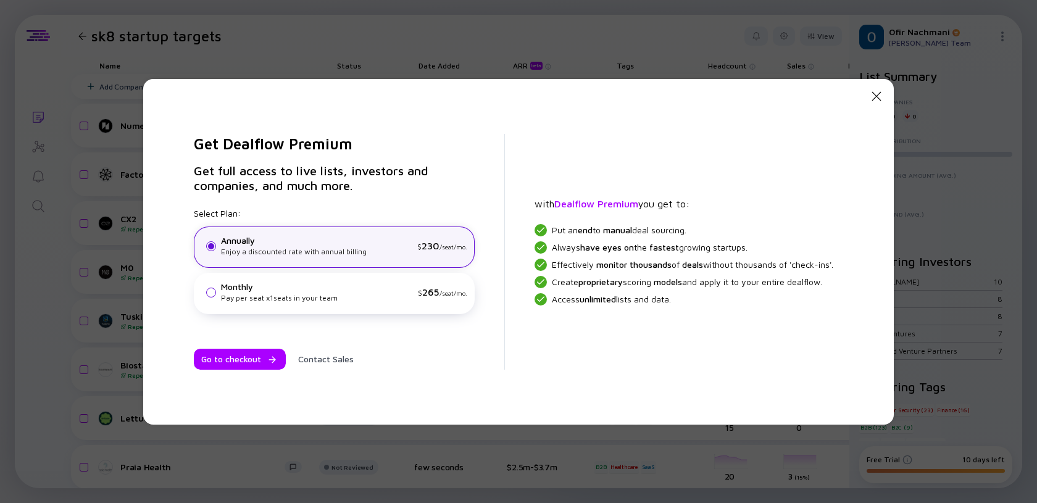
click at [641, 47] on div "Close Modal Get Dealflow Premium Get full access to live lists, investors and c…" at bounding box center [518, 251] width 1037 height 503
click at [880, 98] on icon "Close Modal" at bounding box center [876, 96] width 15 height 15
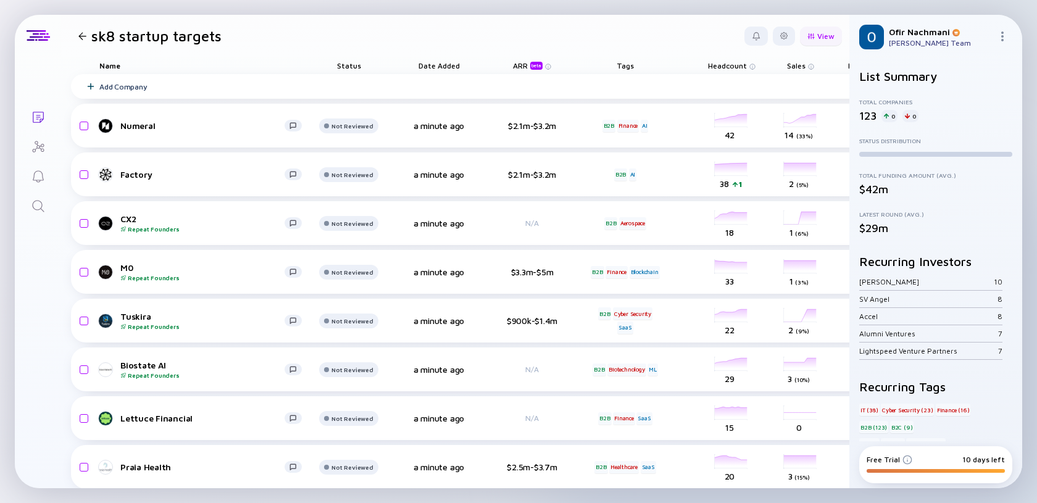
click at [818, 36] on div "View" at bounding box center [821, 36] width 42 height 19
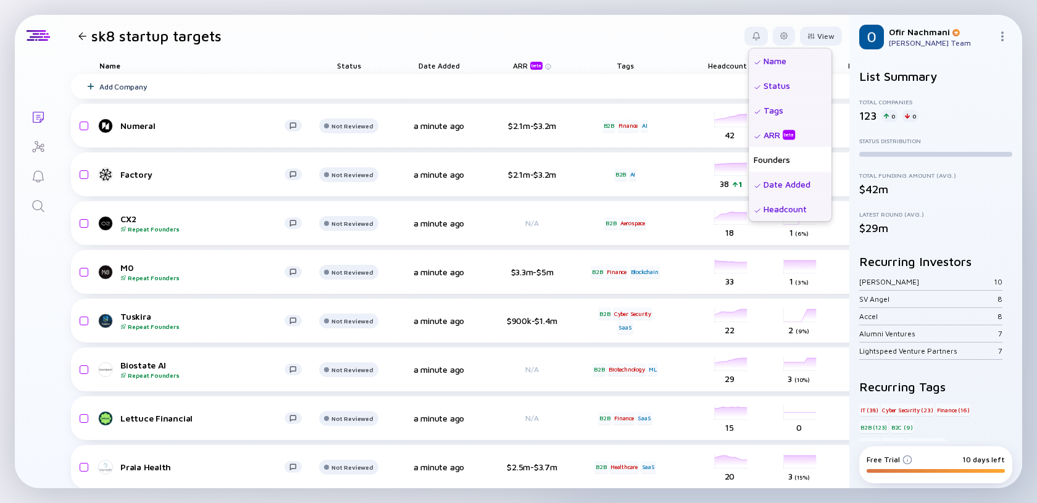
click at [673, 36] on header "sk8 startup targets View Name Status Tags ARR beta Founders Date Added Headcoun…" at bounding box center [455, 36] width 788 height 42
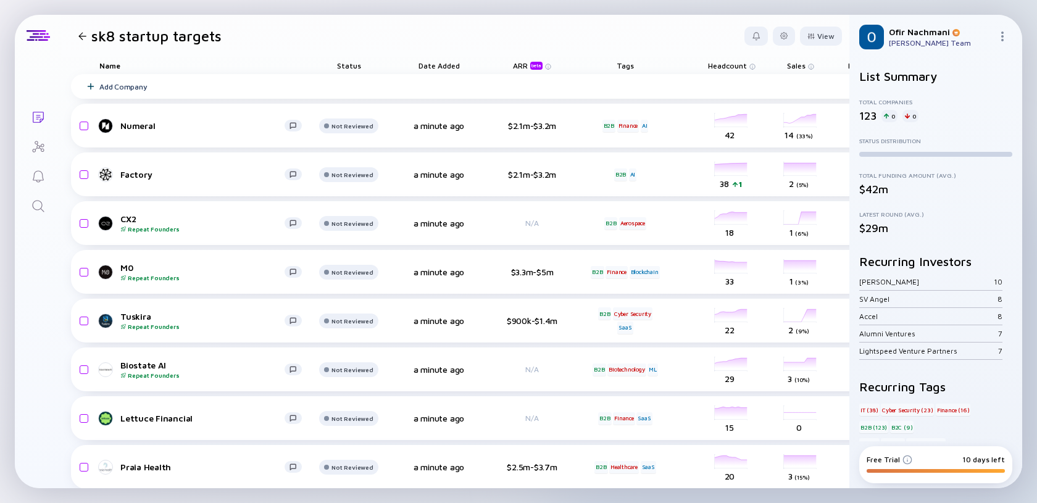
click at [747, 62] on span "Sales" at bounding box center [727, 65] width 39 height 9
click at [682, 20] on header "sk8 startup targets View" at bounding box center [455, 36] width 788 height 42
click at [73, 38] on div at bounding box center [82, 36] width 18 height 8
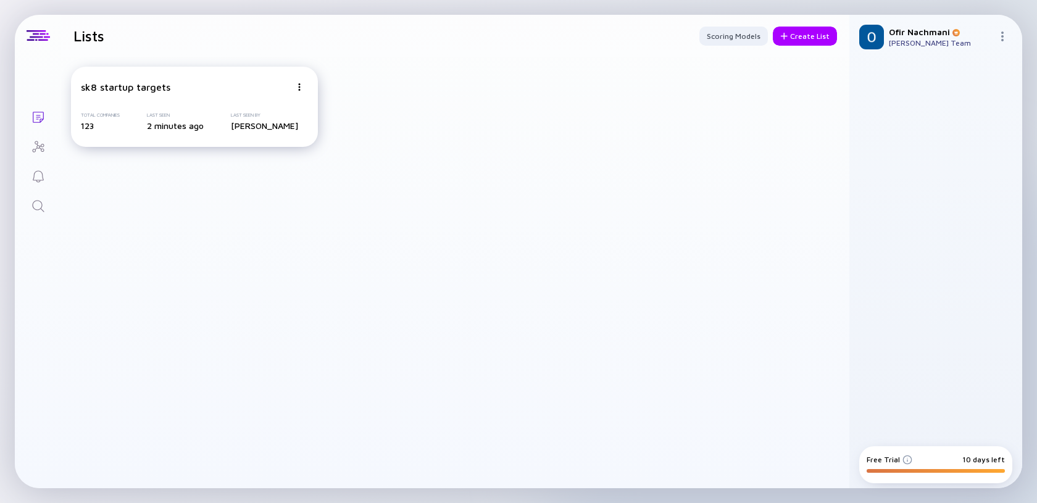
click at [301, 96] on div "sk8 startup targets Total Companies 123 Last Seen 2 minutes ago Last Seen By [P…" at bounding box center [194, 107] width 247 height 80
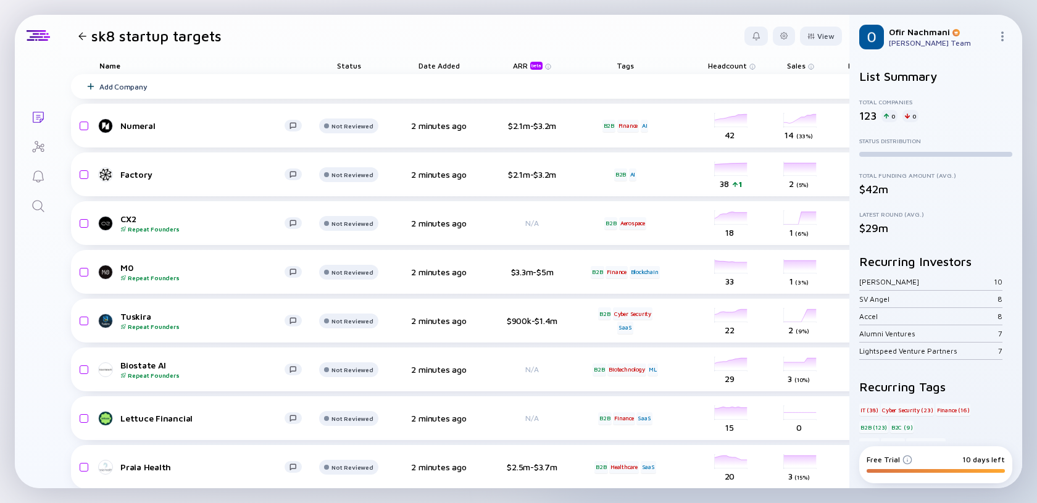
click at [87, 38] on div at bounding box center [82, 36] width 18 height 8
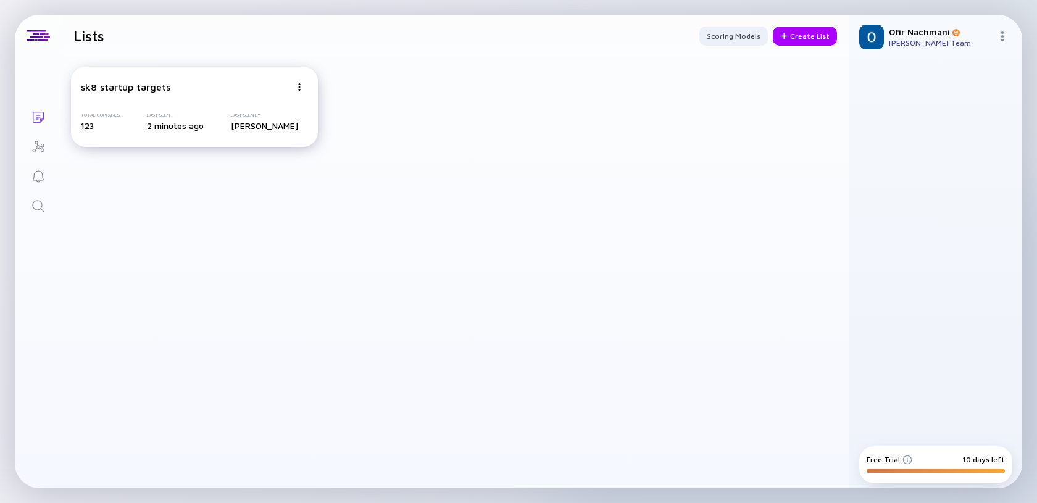
click at [215, 135] on div "sk8 startup targets Total Companies 123 Last Seen 2 minutes ago Last Seen By [P…" at bounding box center [194, 107] width 247 height 80
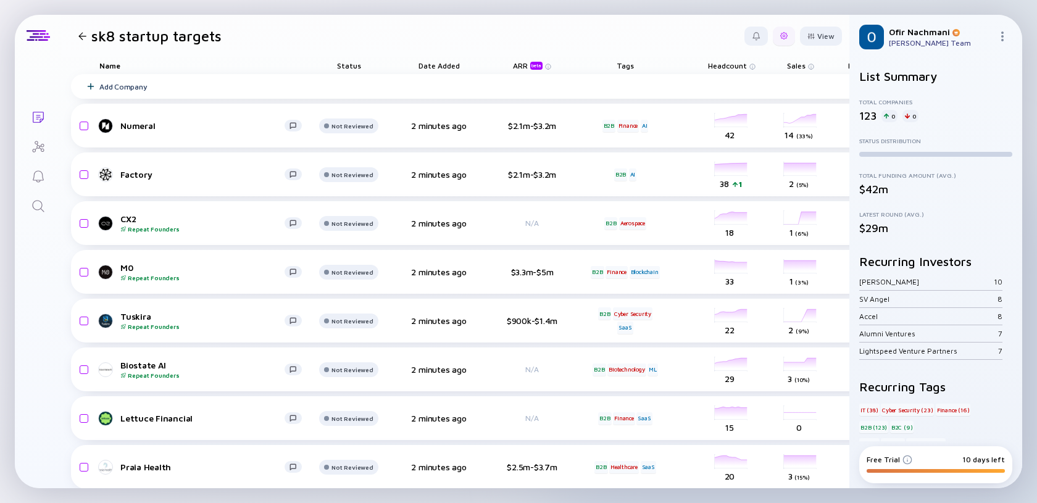
click at [781, 38] on div at bounding box center [783, 35] width 7 height 7
click at [760, 144] on div "Edit Filter" at bounding box center [745, 135] width 77 height 25
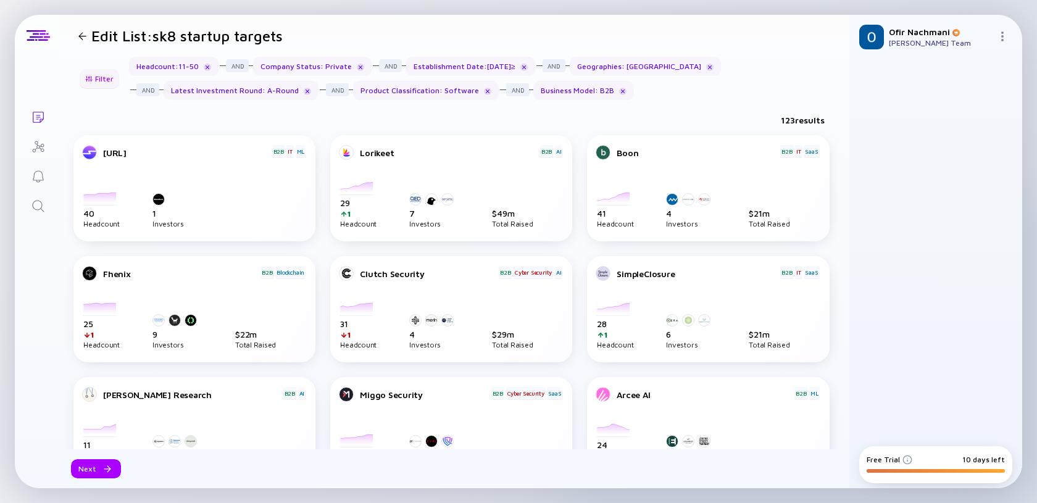
click at [107, 78] on div "Filter" at bounding box center [99, 78] width 43 height 19
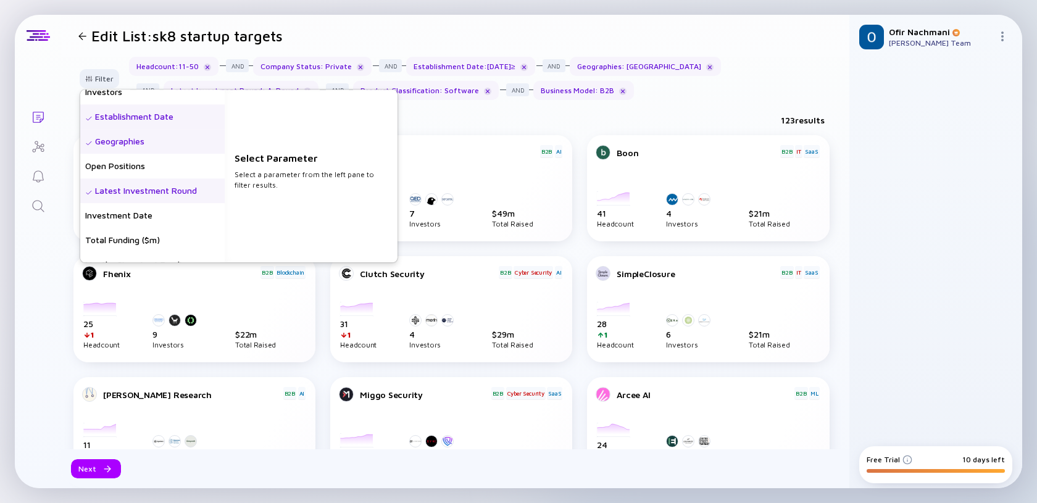
scroll to position [135, 0]
click at [156, 144] on div "Geographies" at bounding box center [152, 140] width 144 height 25
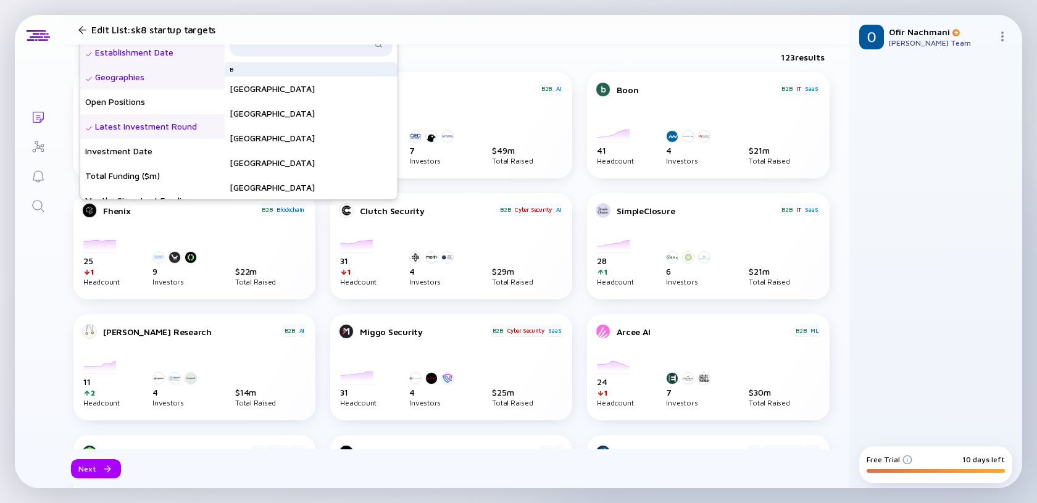
scroll to position [0, 0]
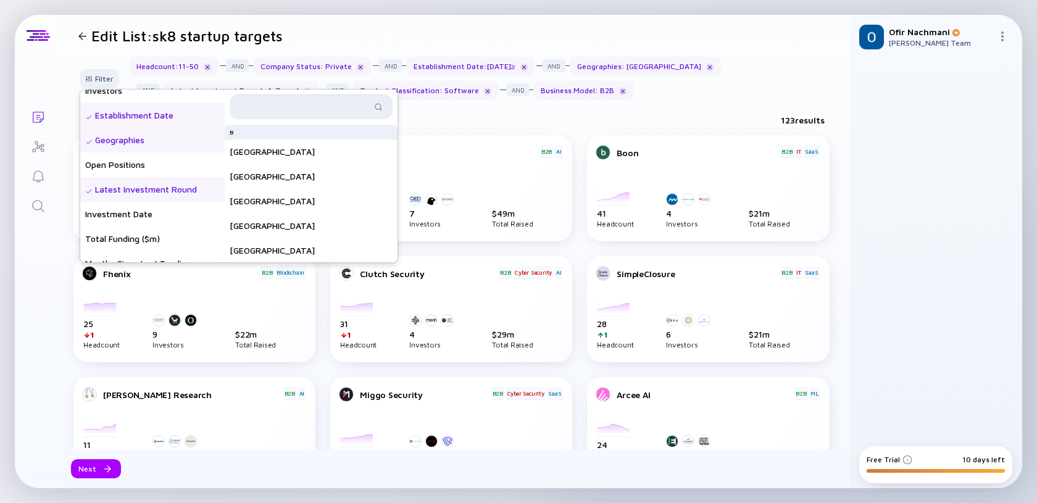
click at [289, 102] on input "text" at bounding box center [304, 107] width 134 height 12
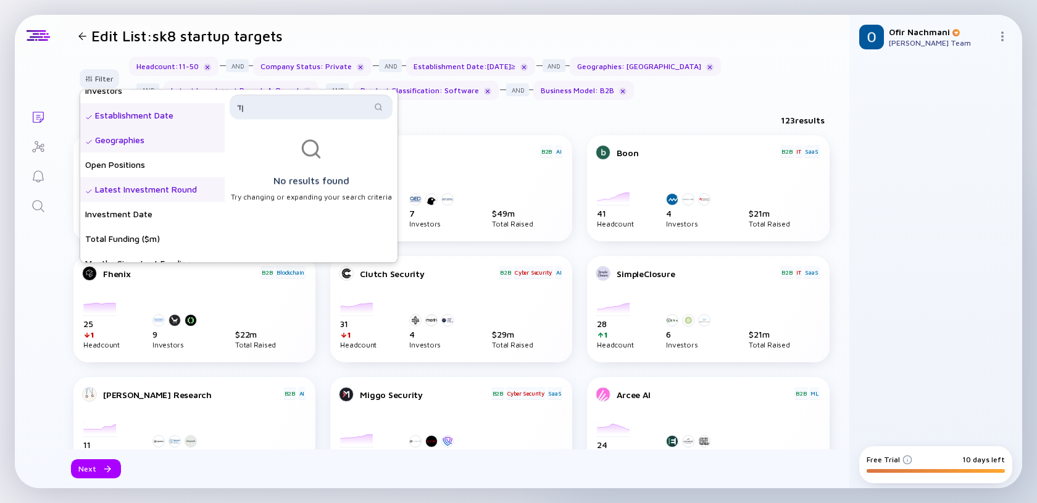
type input "ן"
type input "isra"
click at [279, 133] on div "Israel" at bounding box center [311, 136] width 173 height 25
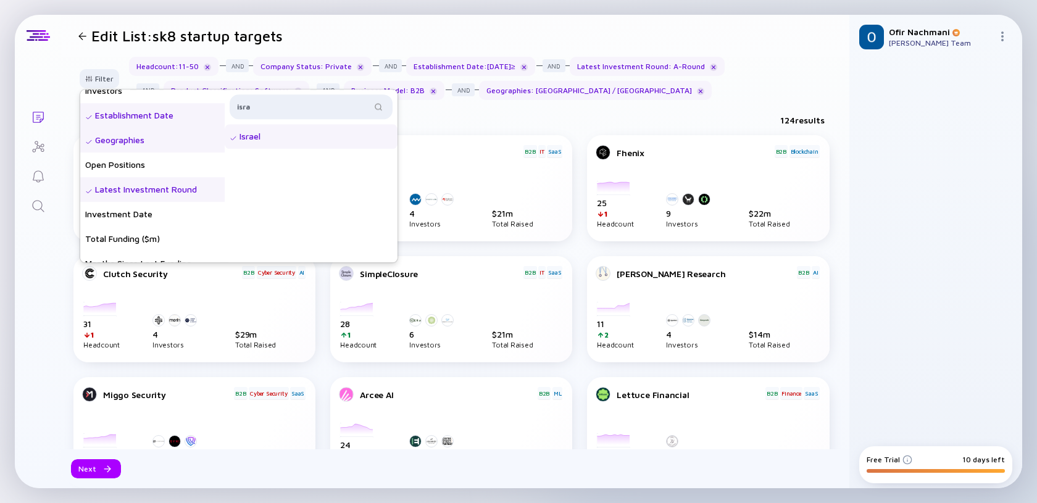
click at [433, 118] on div "124 results" at bounding box center [455, 122] width 788 height 25
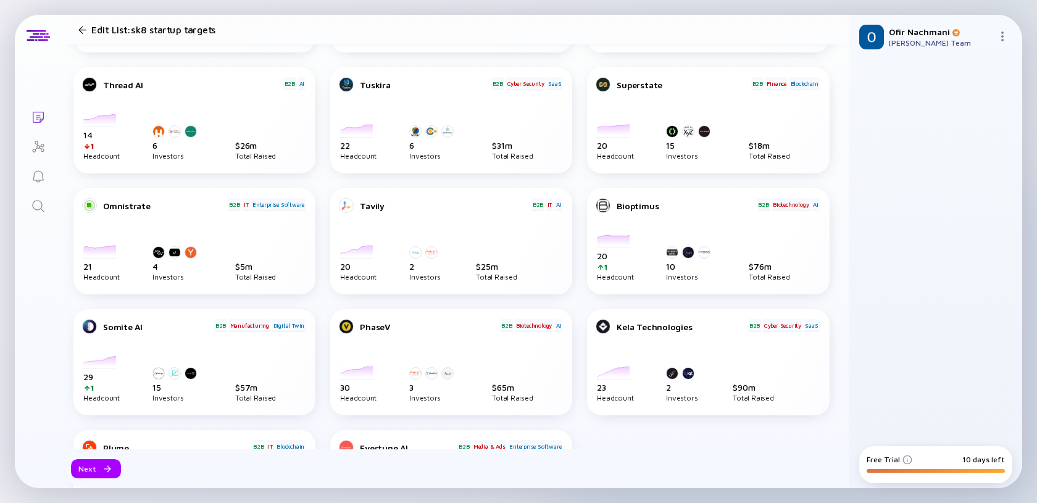
scroll to position [570, 0]
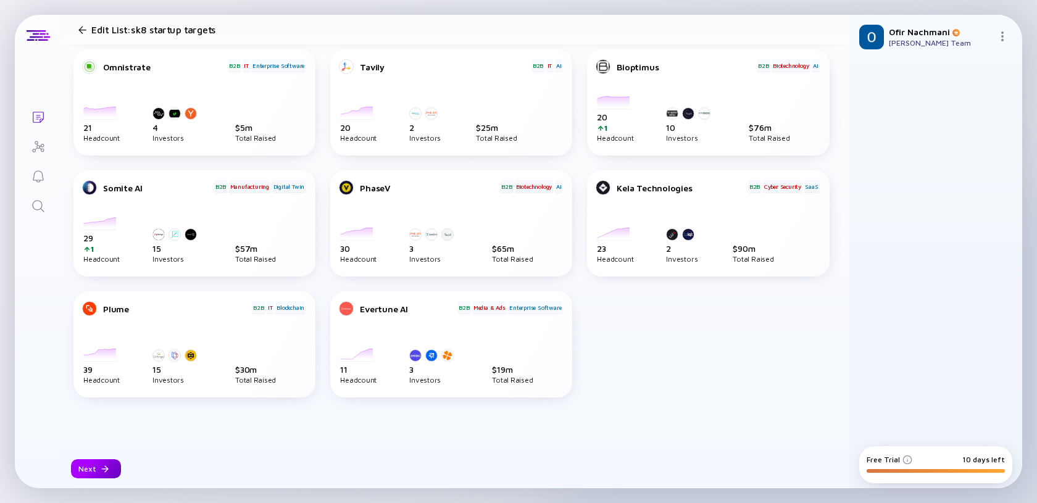
click at [101, 468] on div at bounding box center [104, 468] width 7 height 7
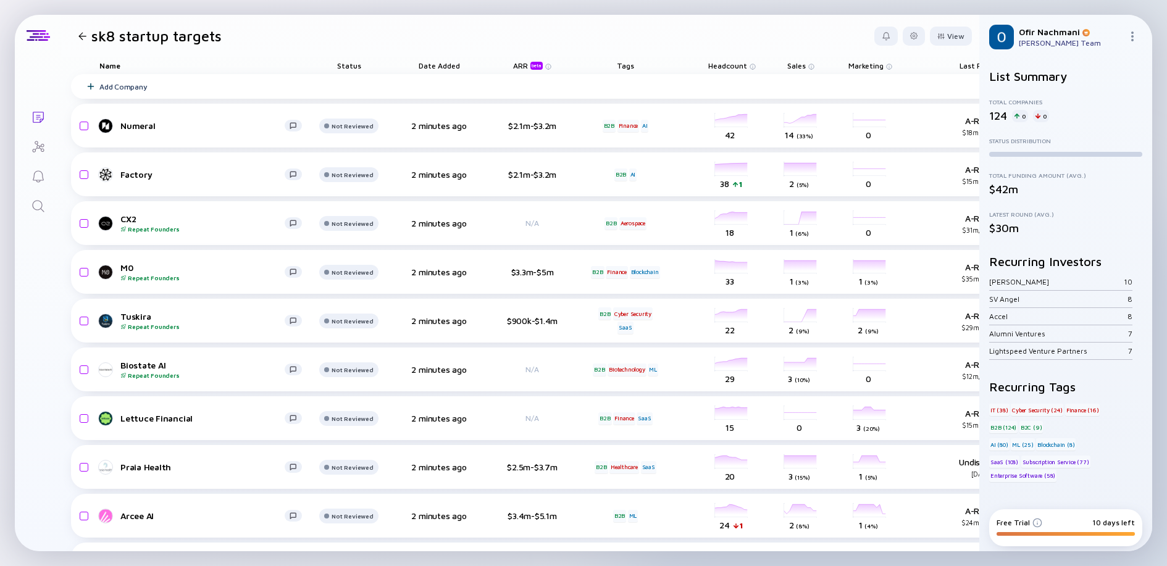
click at [86, 38] on div at bounding box center [82, 36] width 18 height 8
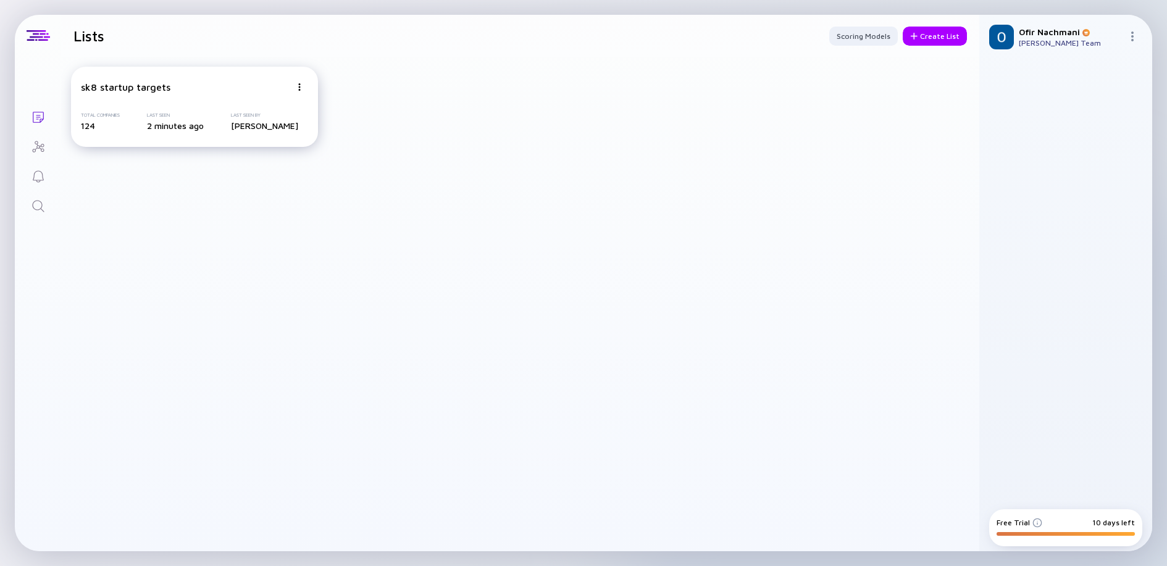
click at [154, 94] on div "sk8 startup targets Total Companies 124 Last Seen 2 minutes ago Last Seen By [P…" at bounding box center [194, 107] width 247 height 80
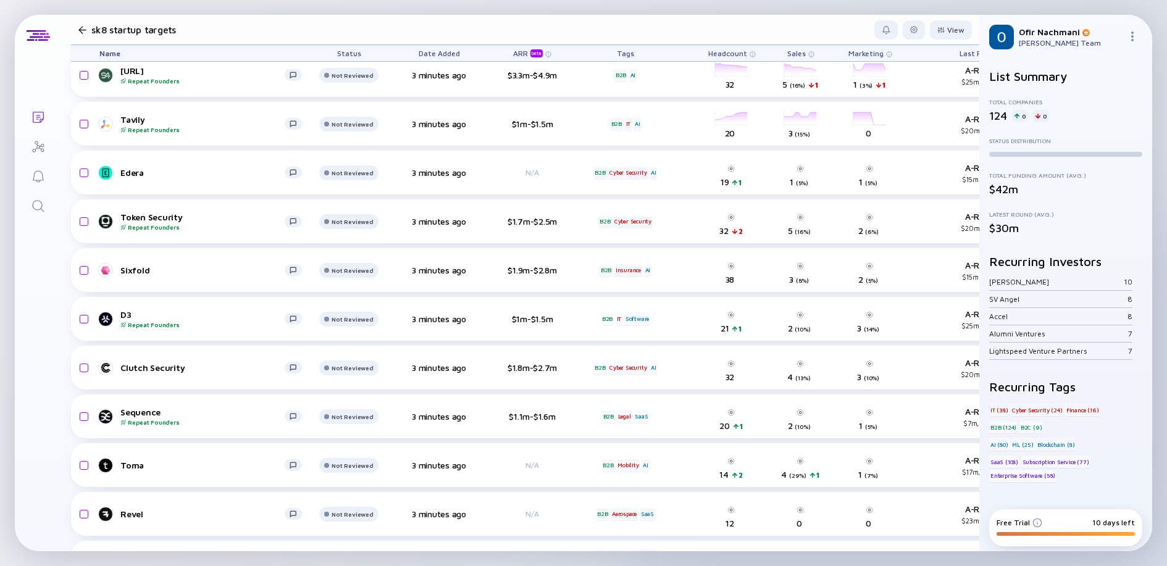
scroll to position [1015, 0]
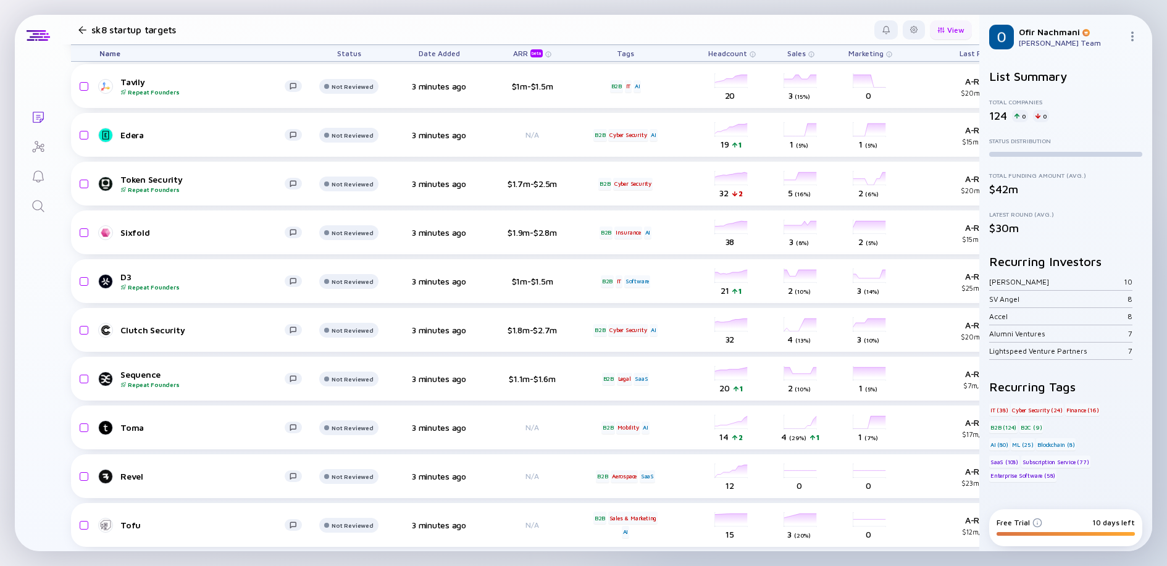
click at [962, 36] on div "View" at bounding box center [951, 29] width 42 height 19
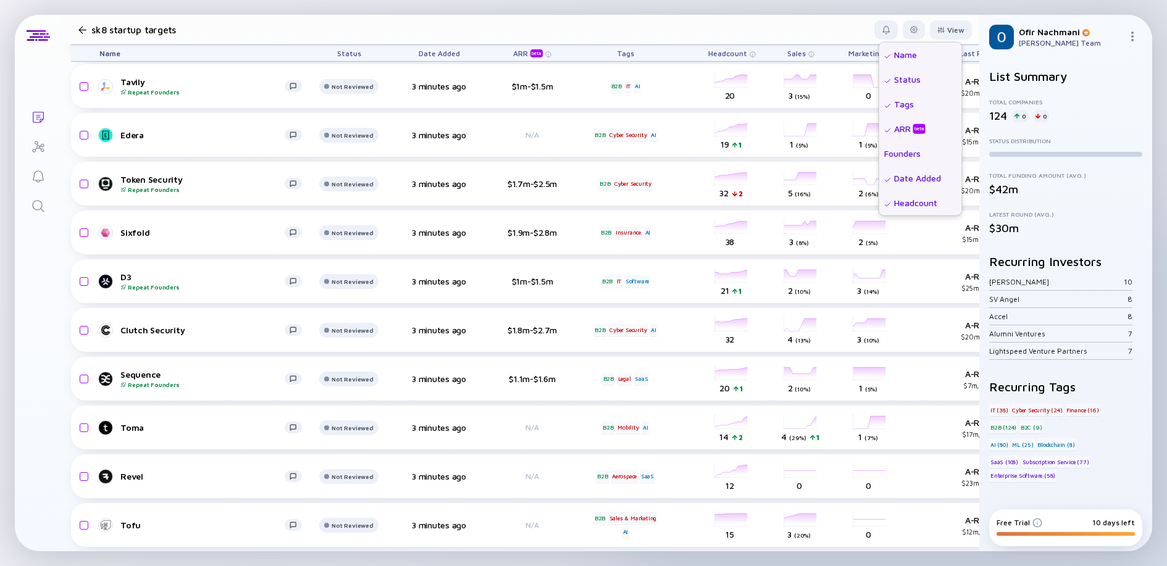
click at [906, 147] on div "Founders" at bounding box center [920, 153] width 83 height 25
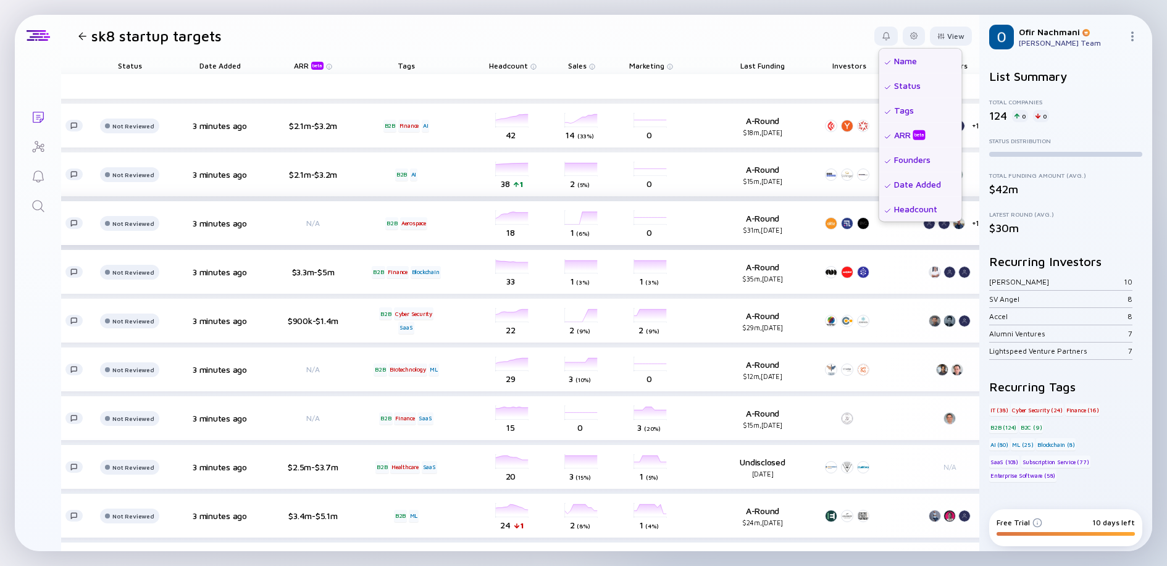
scroll to position [0, 285]
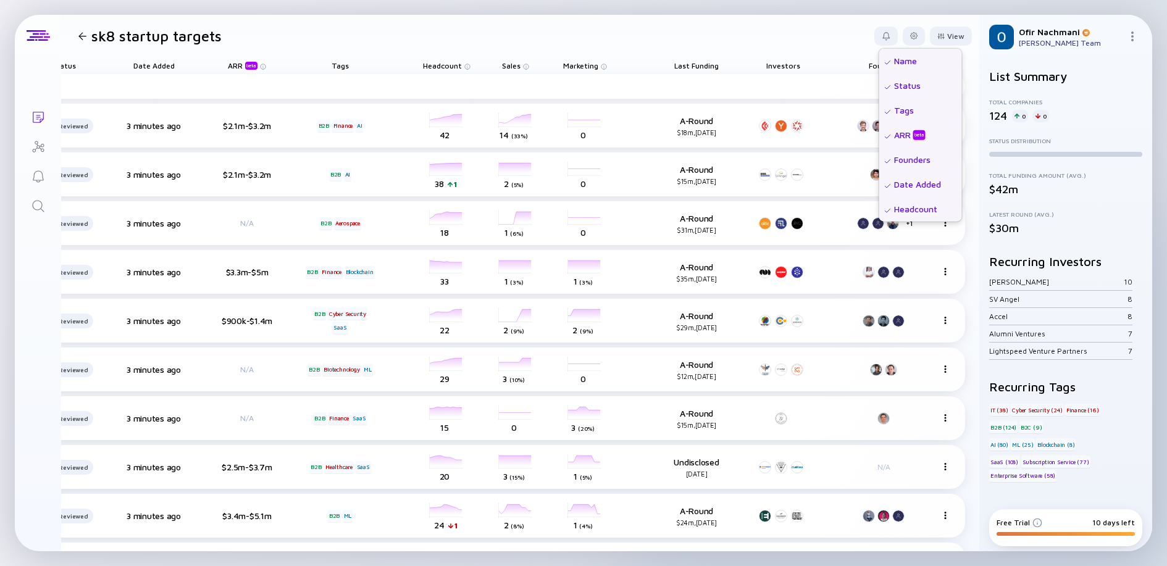
click at [825, 26] on header "sk8 startup targets View Name Status Tags ARR beta Founders Date Added Headcoun…" at bounding box center [520, 36] width 918 height 42
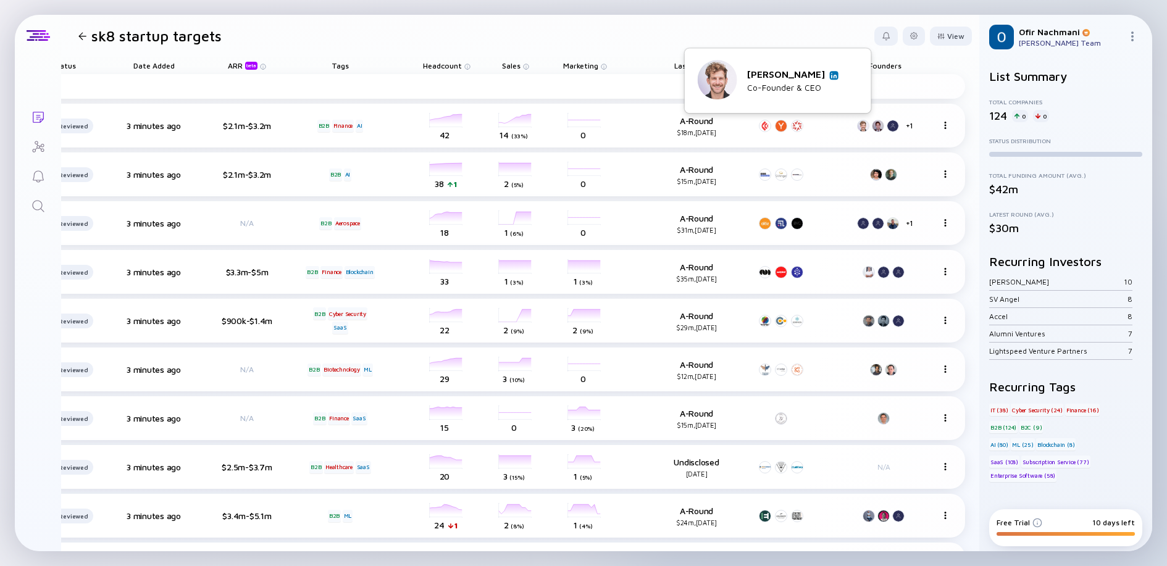
click at [831, 75] on img at bounding box center [834, 75] width 6 height 6
